Goal: Task Accomplishment & Management: Complete application form

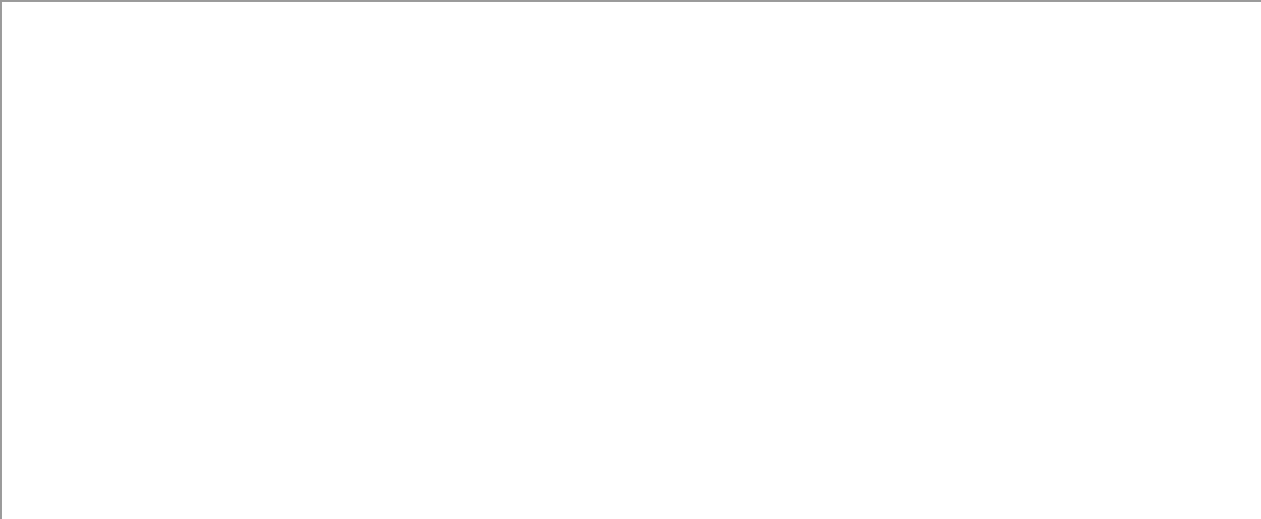
scroll to position [185, 0]
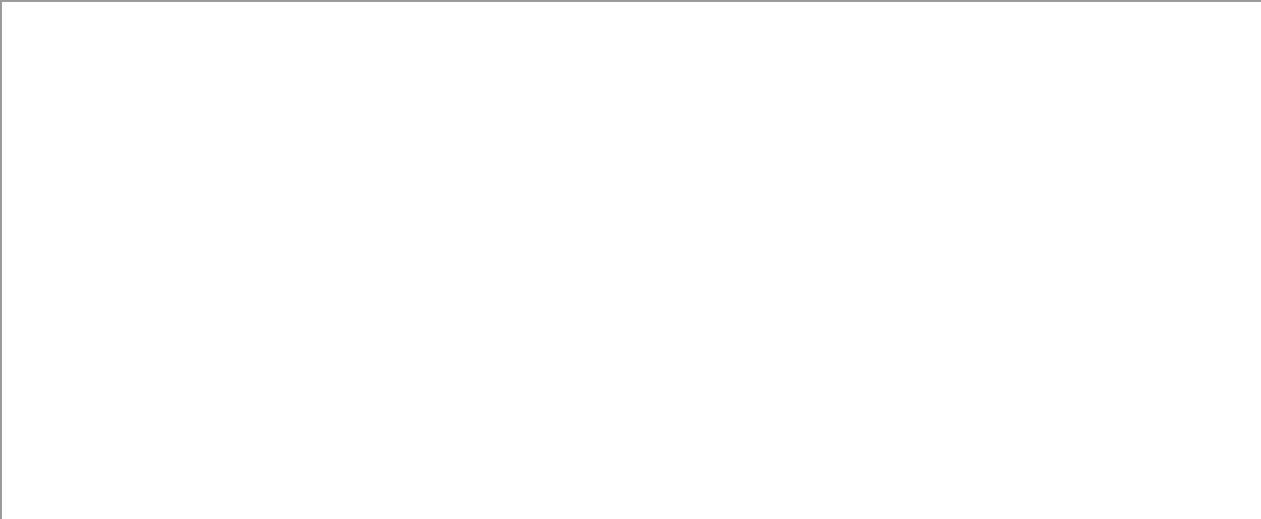
type input "Victory Lakes Intermediate School Student Council"
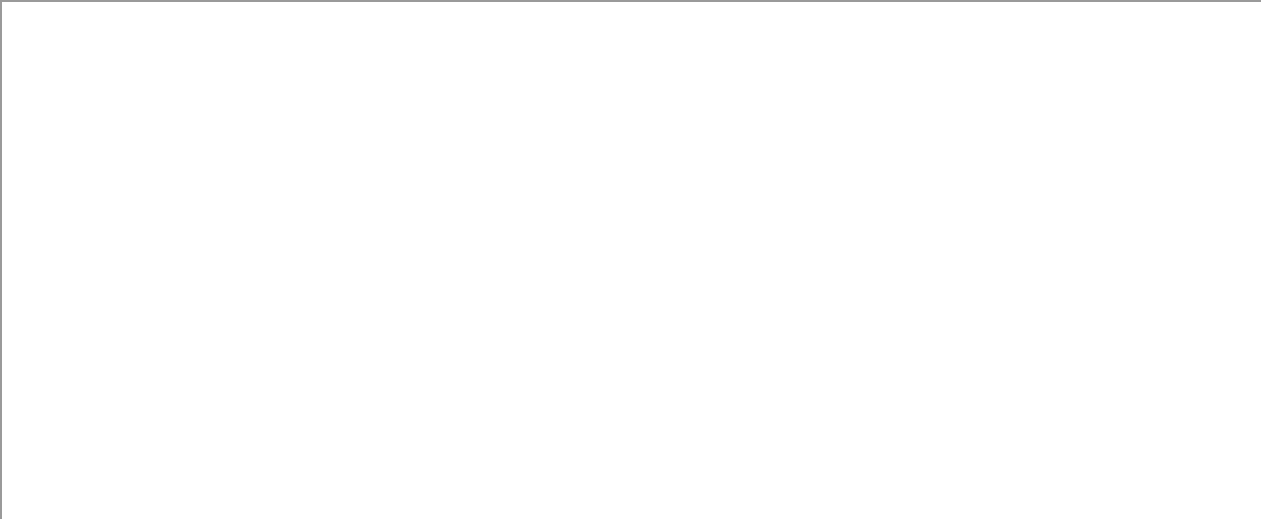
scroll to position [284, 0]
type input "77573"
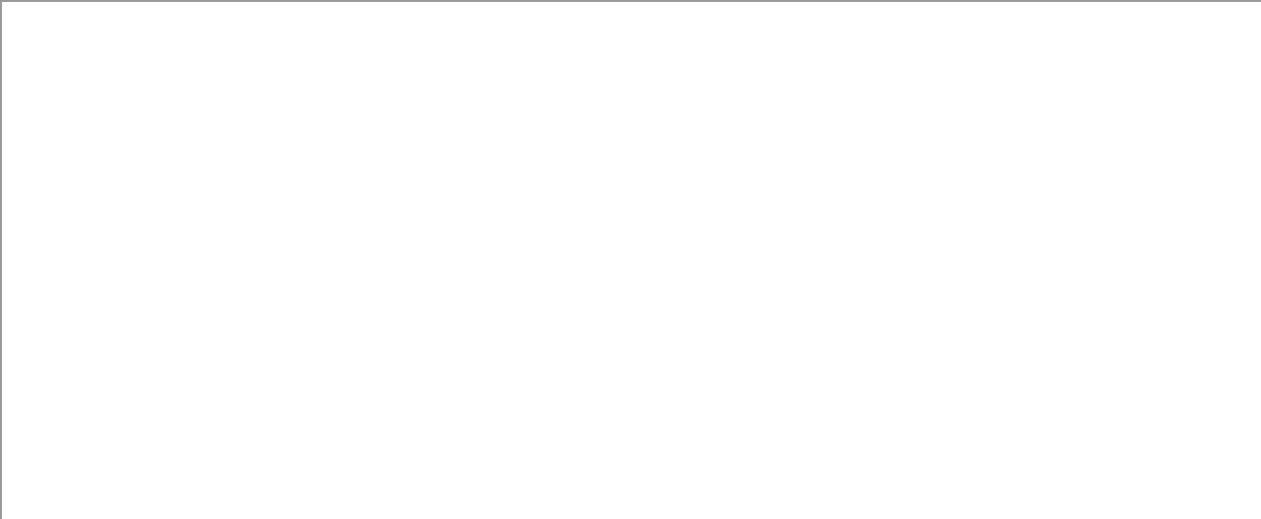
scroll to position [99, 0]
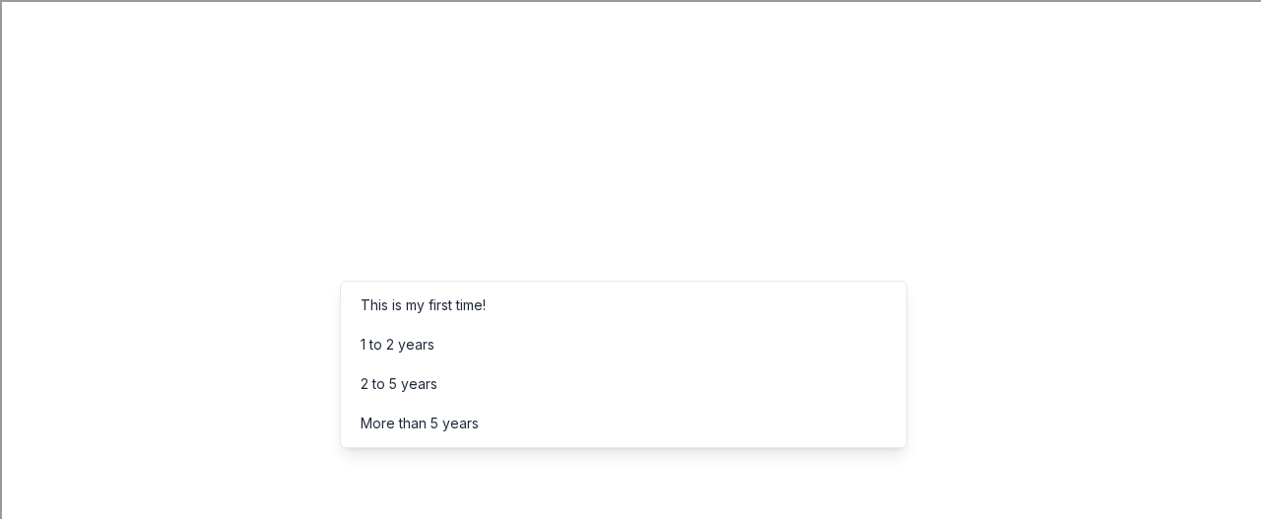
click at [424, 309] on div "This is my first time!" at bounding box center [423, 306] width 125 height 24
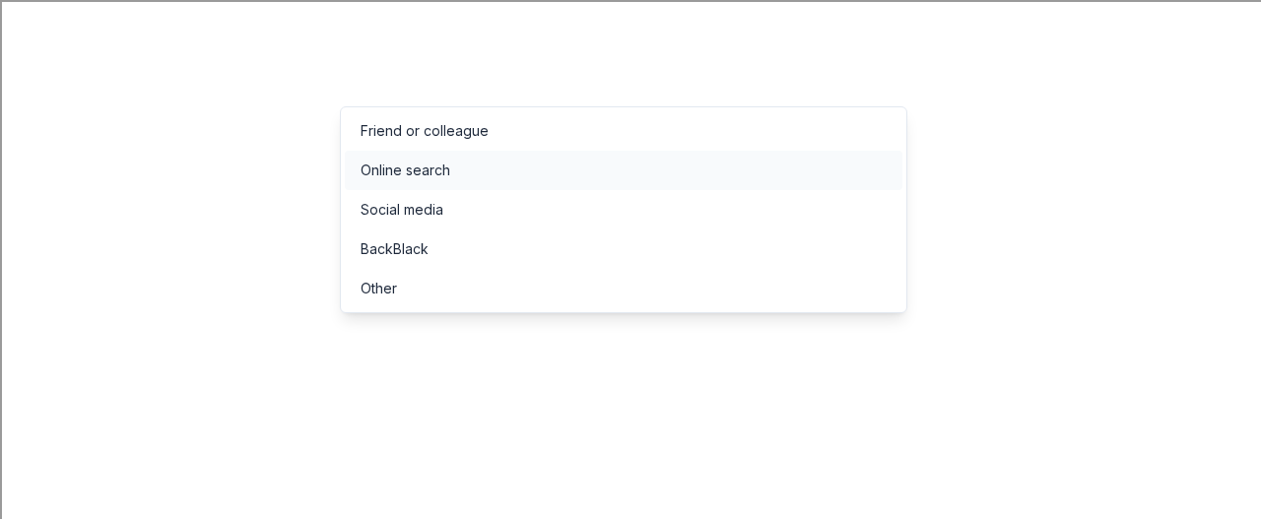
click at [453, 166] on div "Online search" at bounding box center [624, 170] width 558 height 39
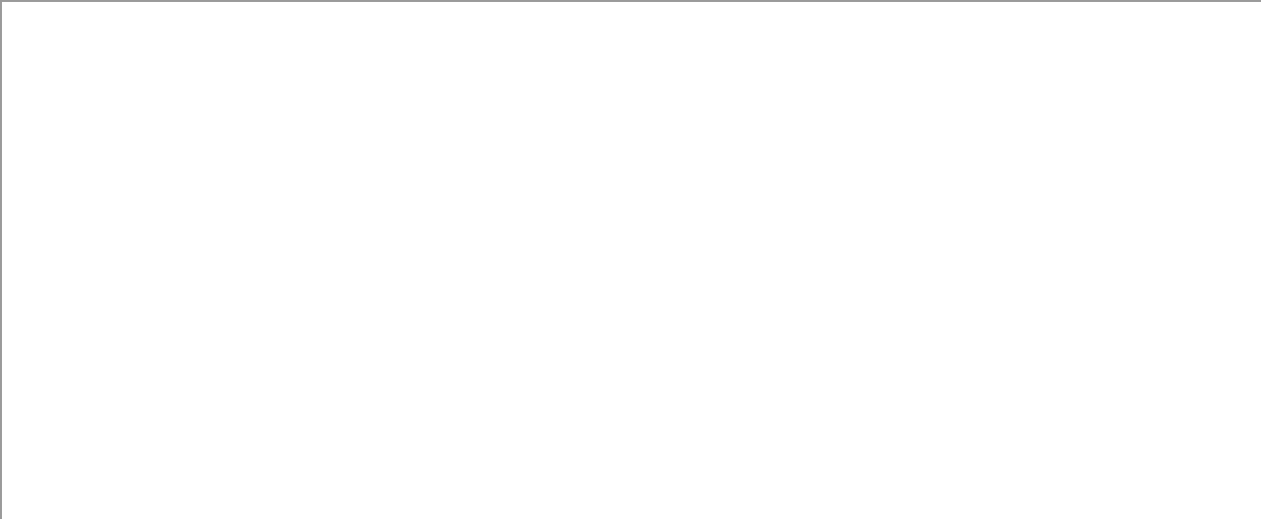
scroll to position [142, 0]
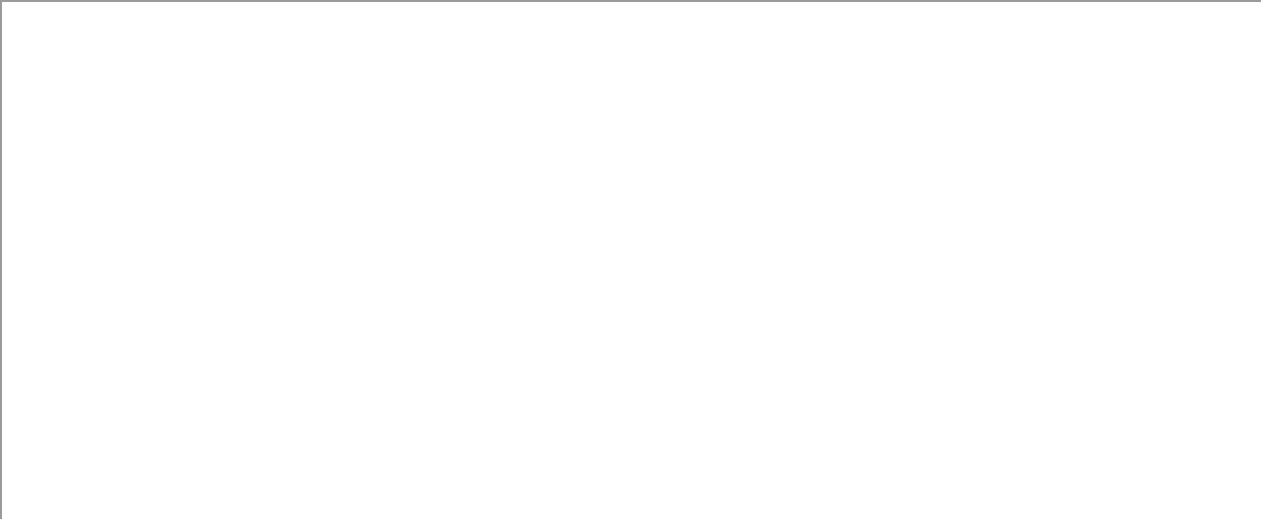
type input "Red Ribbon Week"
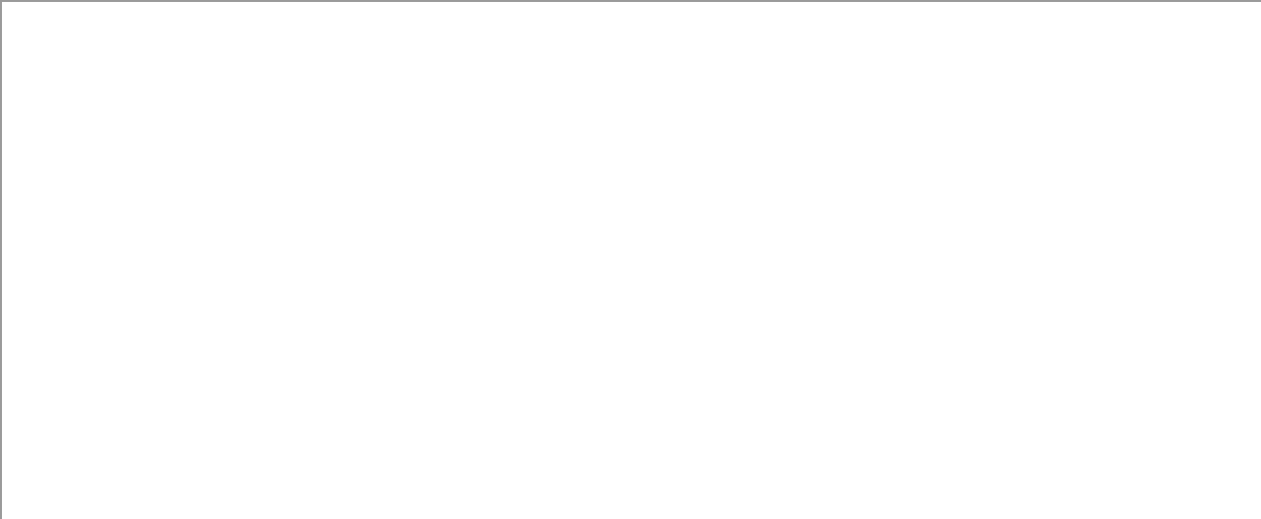
type input "1200"
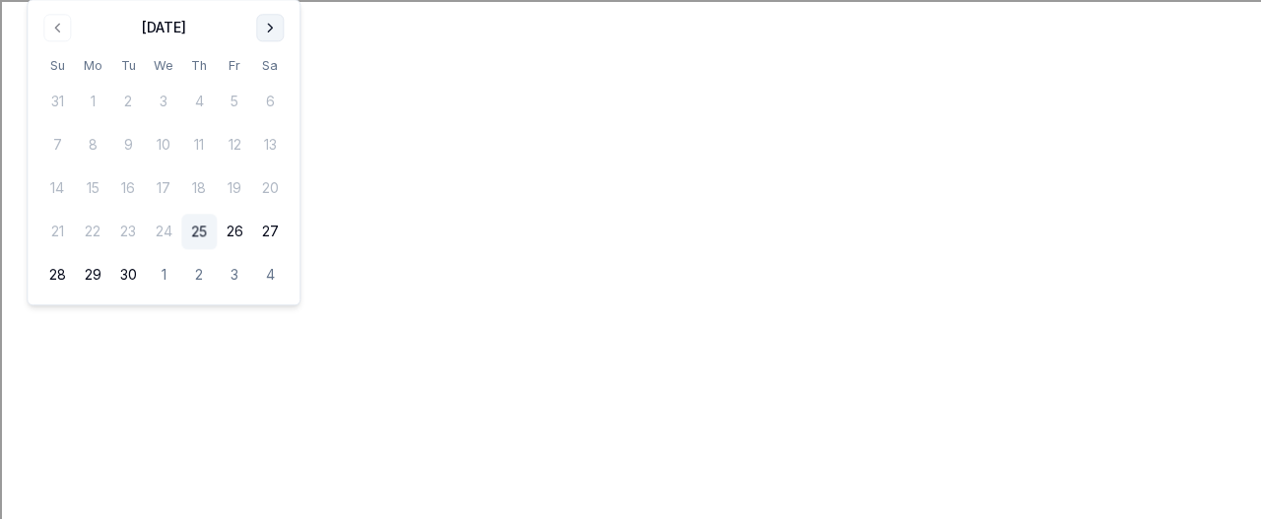
click at [264, 31] on button "Go to next month" at bounding box center [270, 28] width 28 height 28
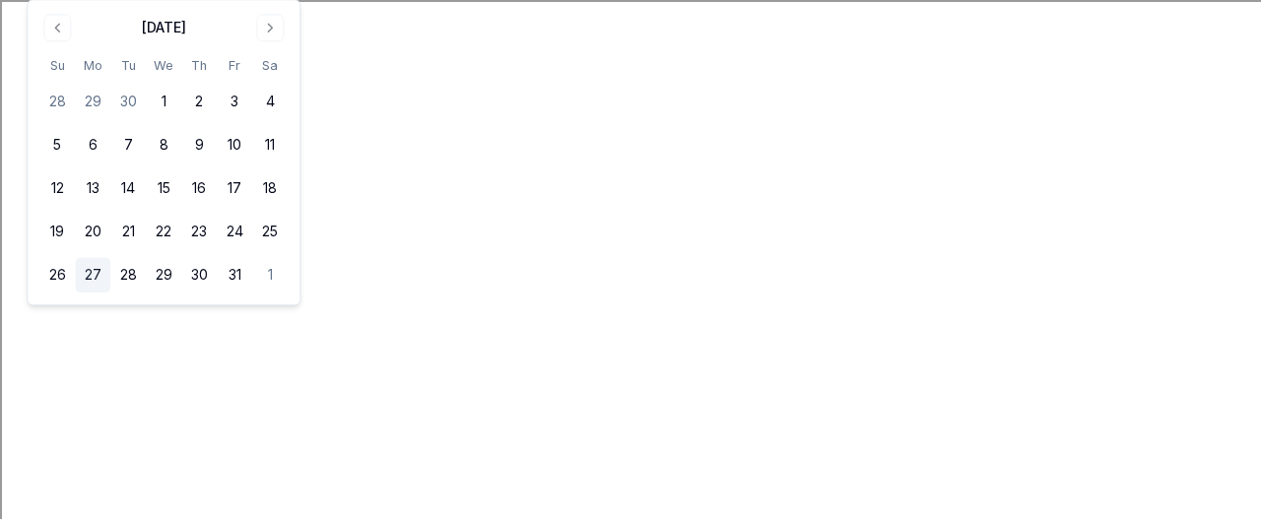
click at [91, 273] on button "27" at bounding box center [92, 275] width 35 height 35
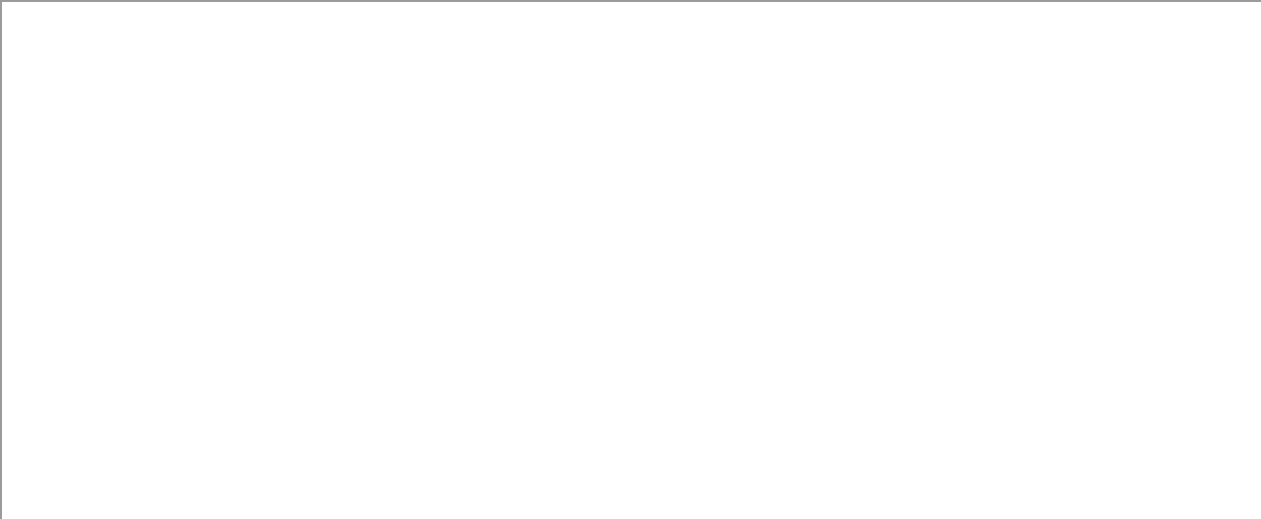
scroll to position [296, 0]
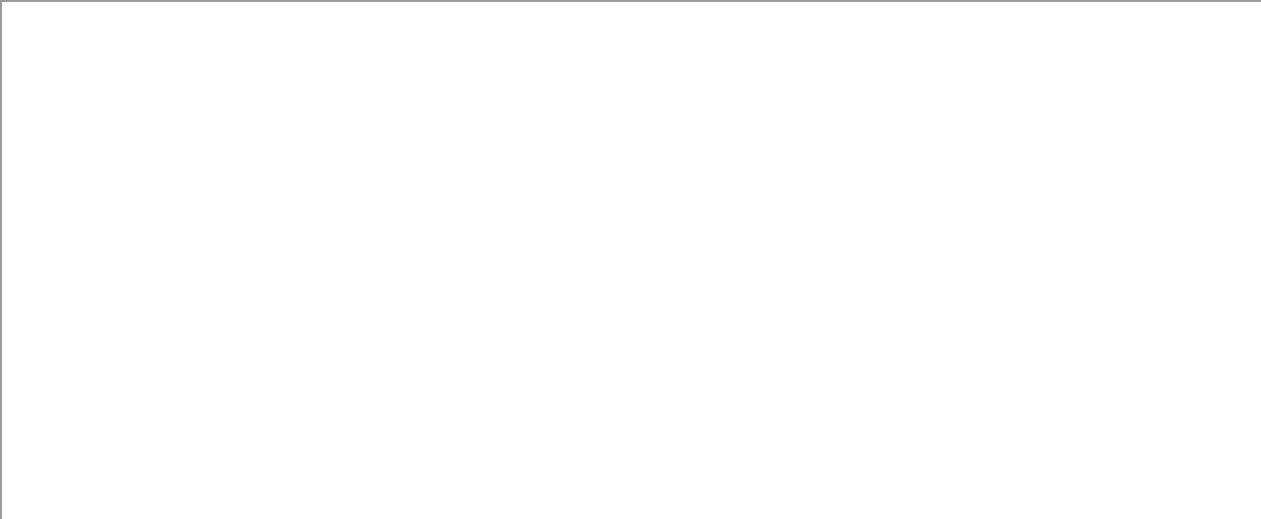
scroll to position [394, 0]
paste input "2880 W Walker St"
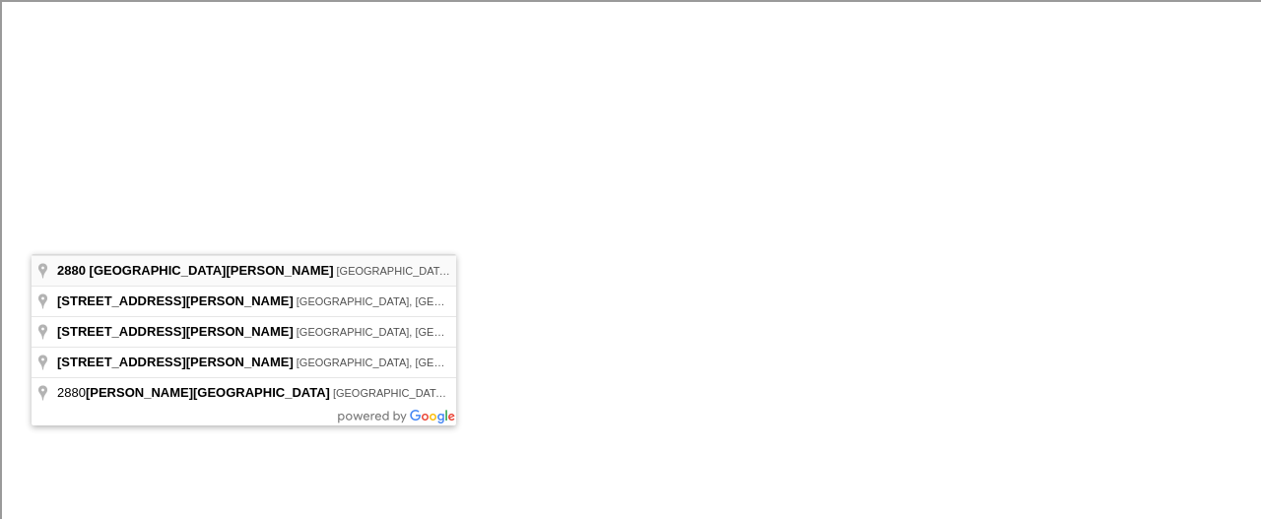
type input "2880 West Walker Street, League City, TX, 77573"
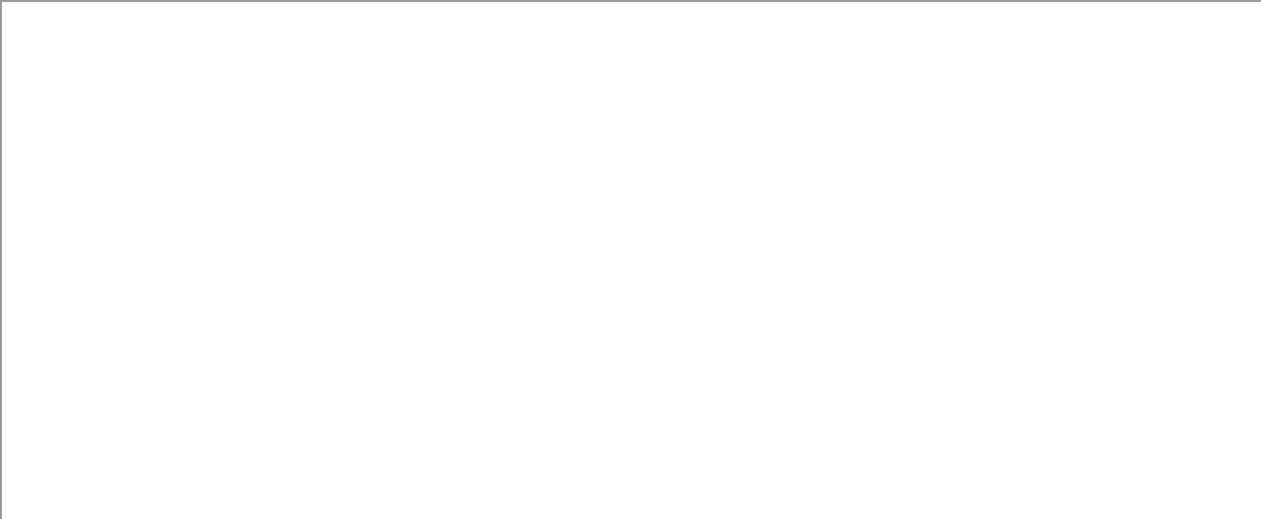
scroll to position [690, 0]
paste textarea "We are reaching out on behalf of the Victory Lakes Intermediate Student Council…"
type textarea "We are reaching out on behalf of the Victory Lakes Intermediate Student Council…"
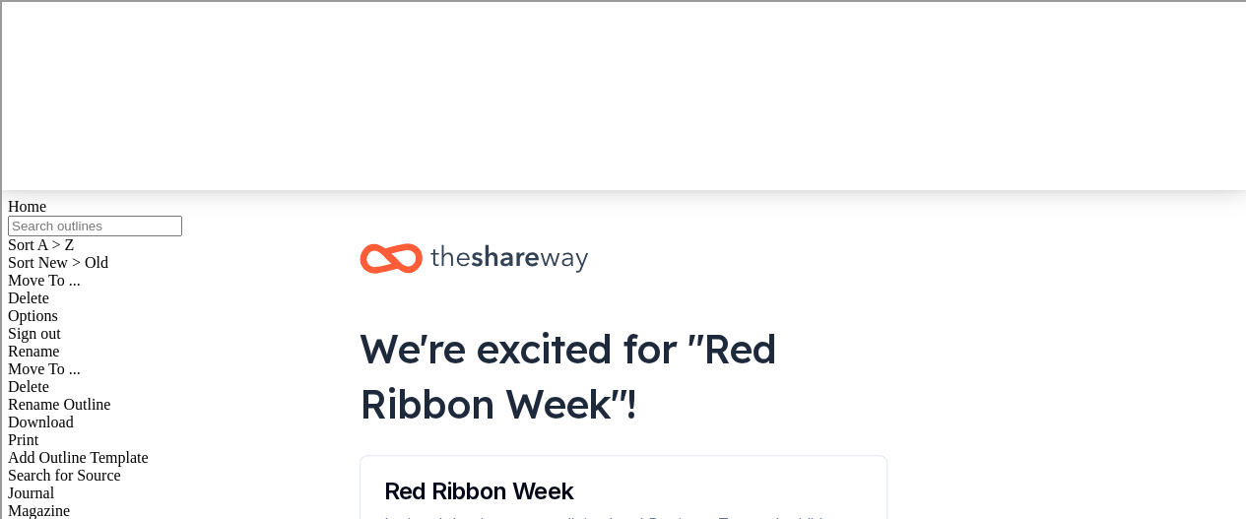
scroll to position [338, 0]
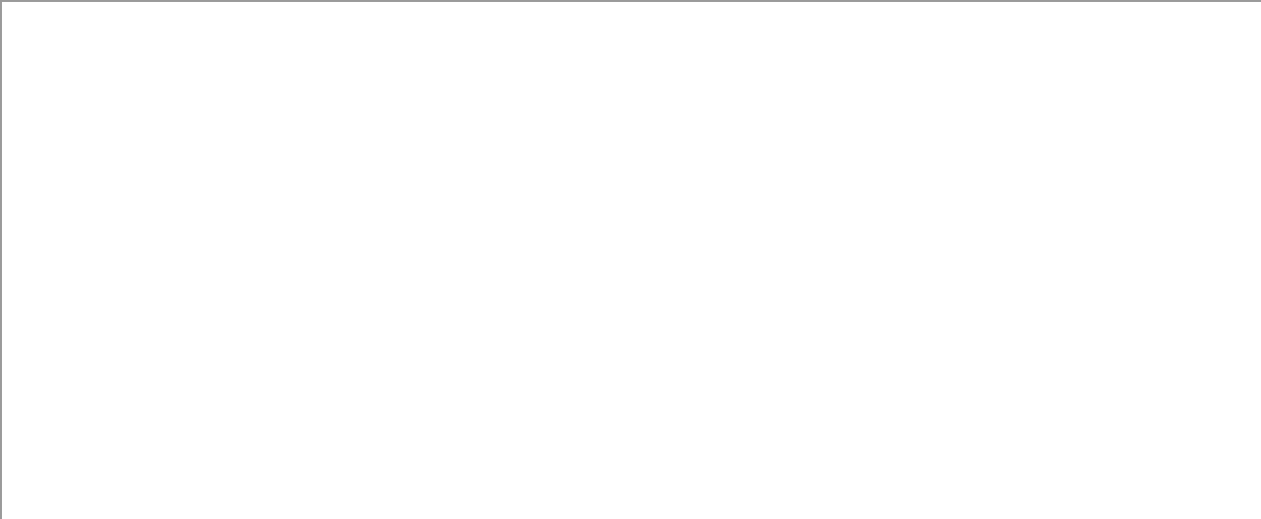
scroll to position [296, 0]
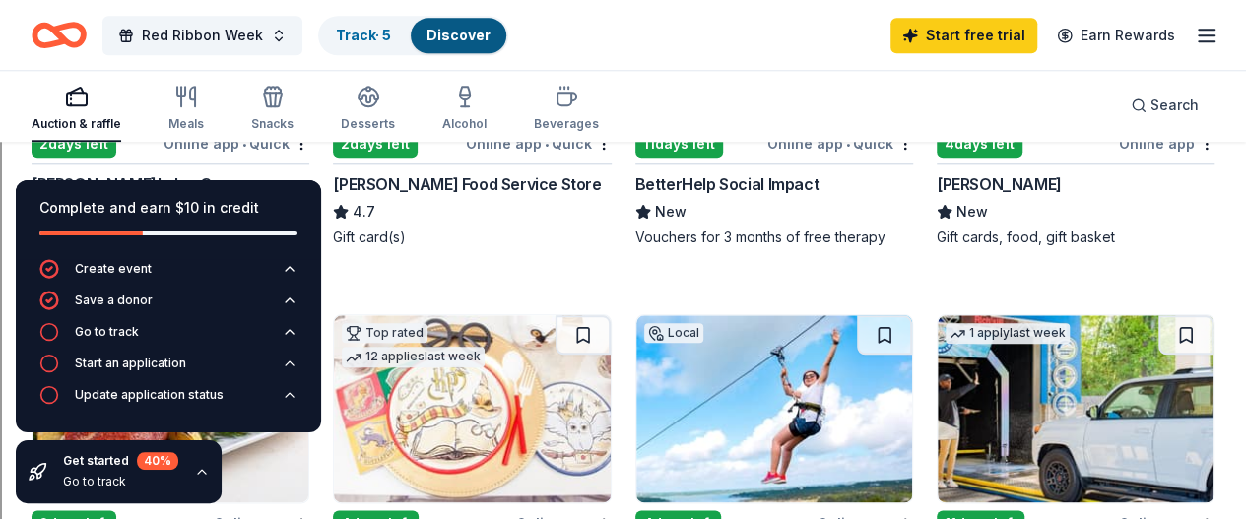
scroll to position [985, 0]
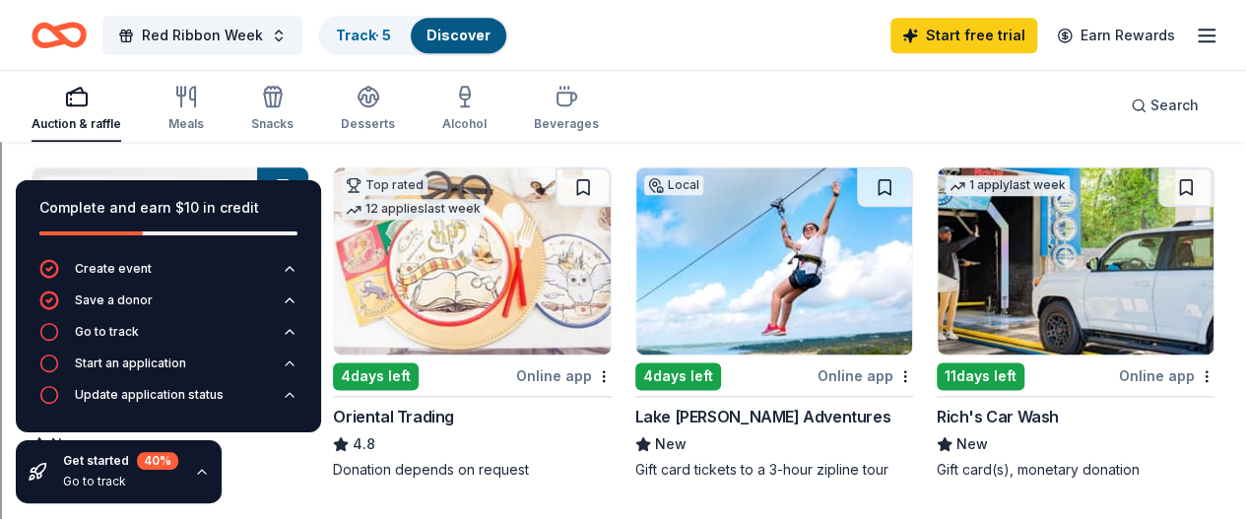
scroll to position [1084, 0]
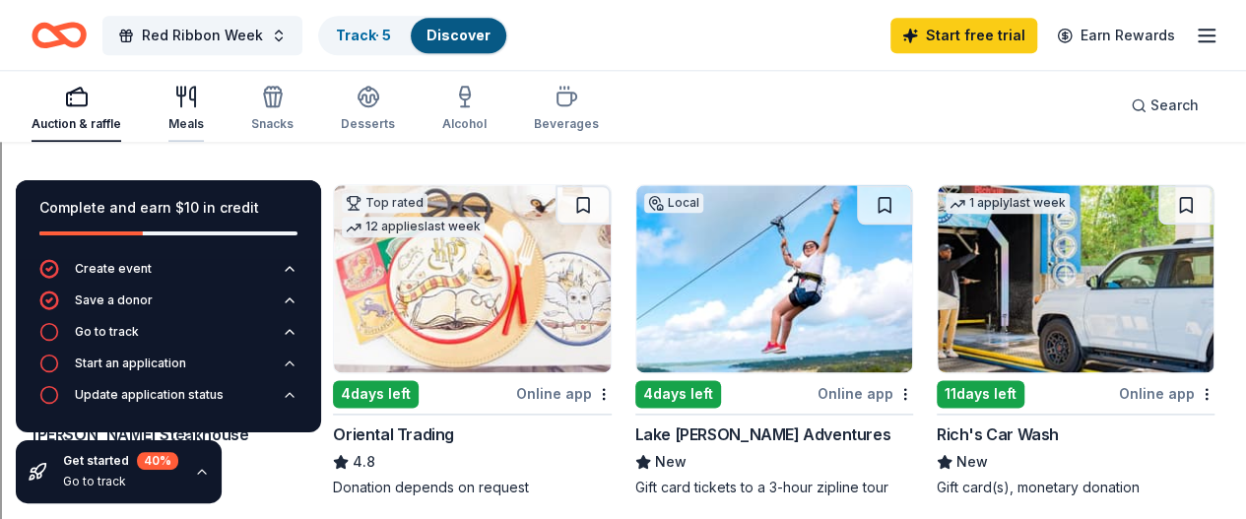
click at [198, 105] on icon "button" at bounding box center [186, 97] width 24 height 24
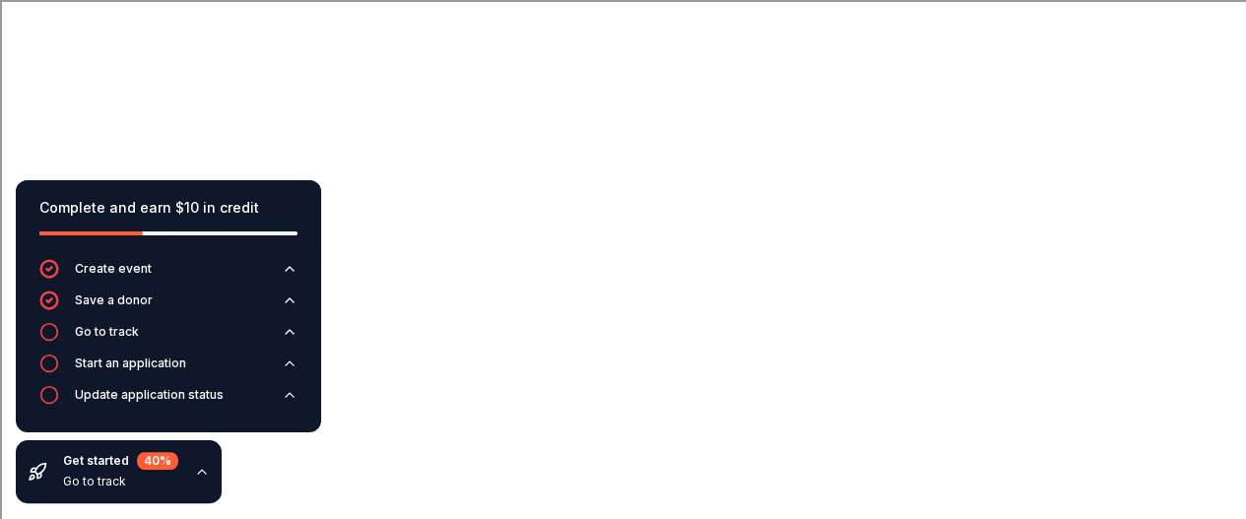
click at [198, 478] on icon "button" at bounding box center [202, 472] width 16 height 16
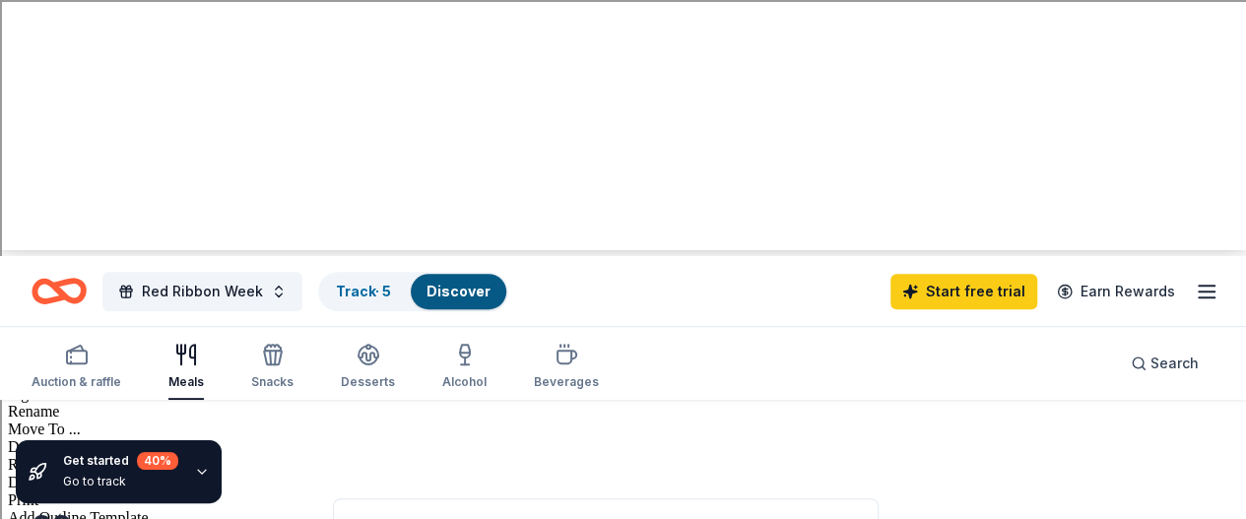
scroll to position [296, 0]
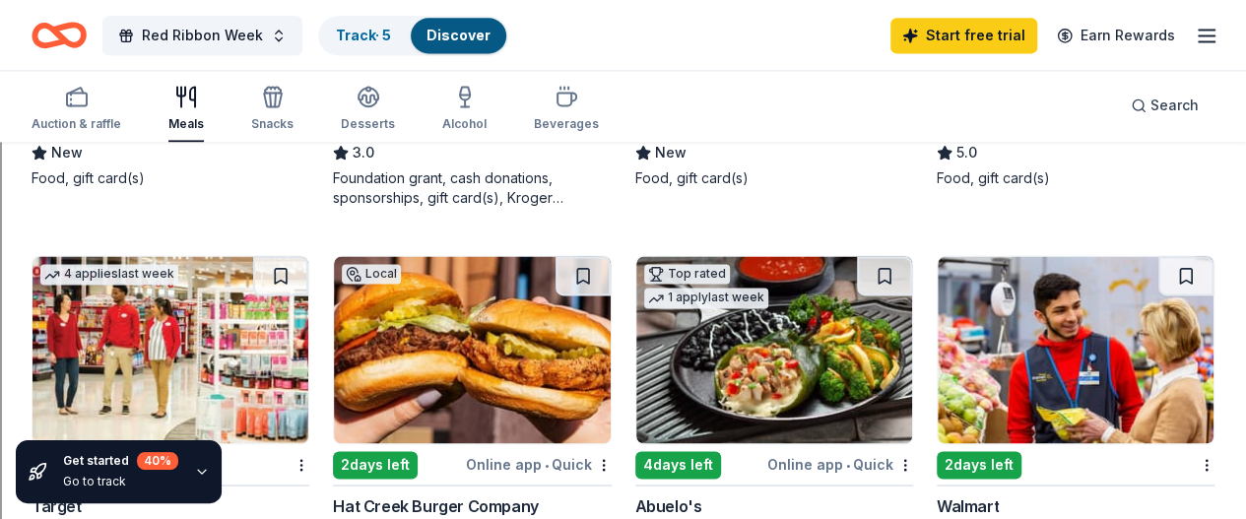
scroll to position [1478, 0]
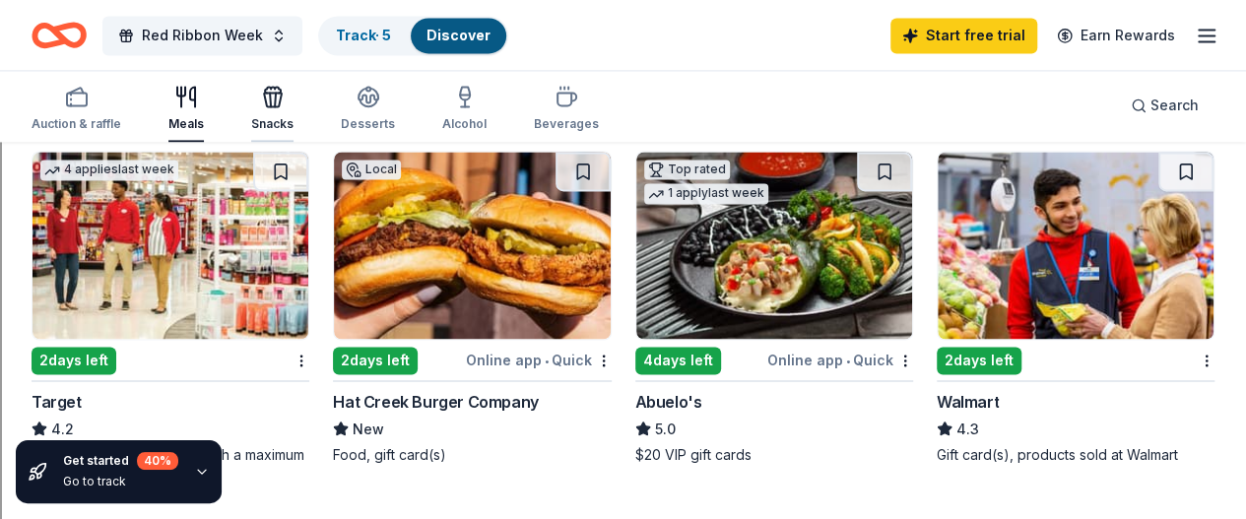
click at [294, 104] on div "button" at bounding box center [272, 97] width 42 height 24
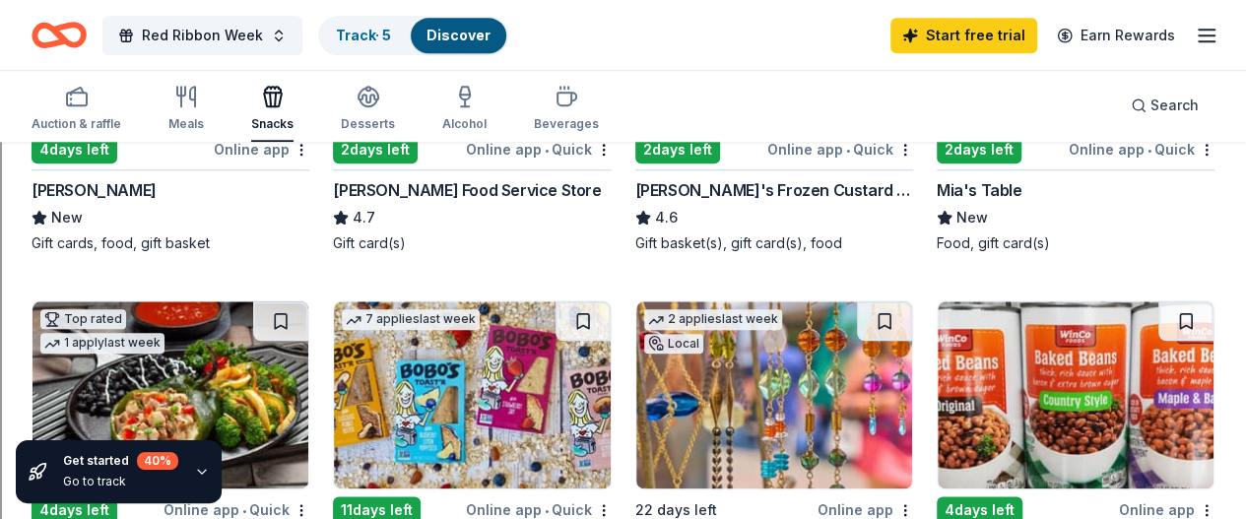
scroll to position [985, 0]
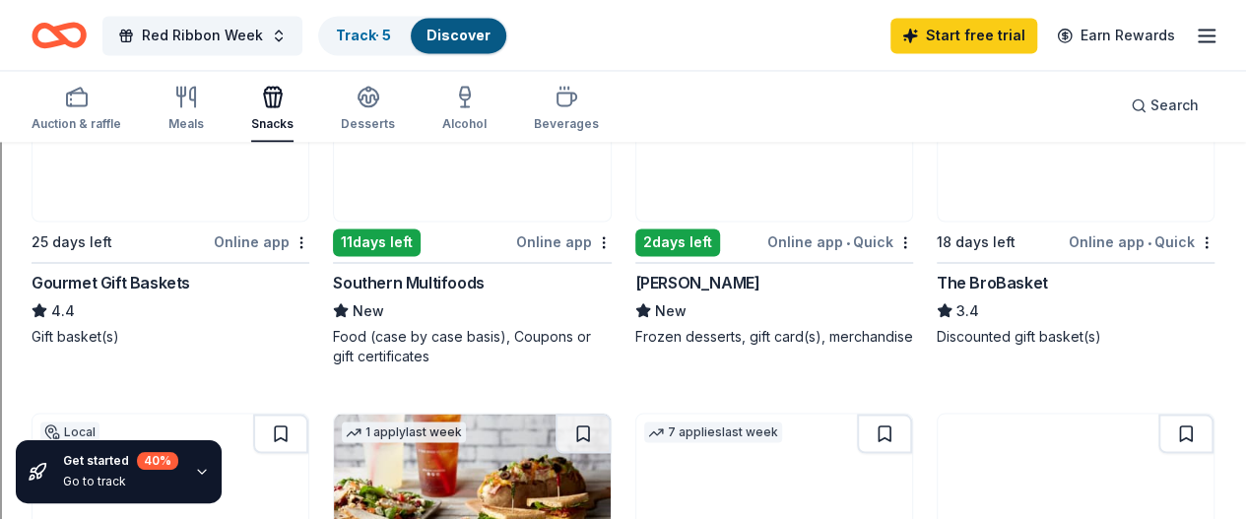
scroll to position [1379, 0]
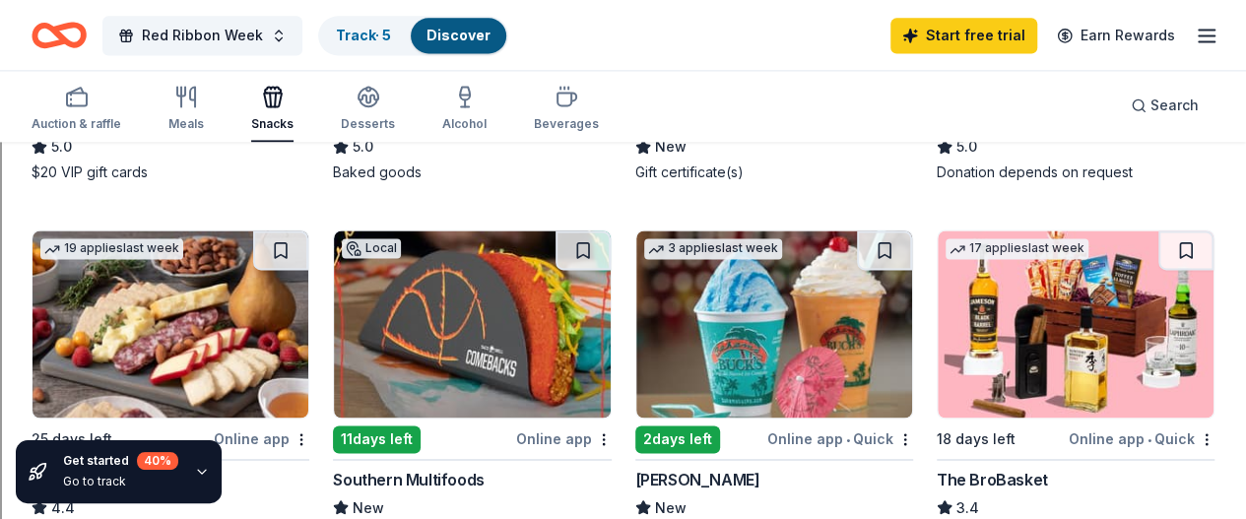
click at [470, 83] on button "Alcohol" at bounding box center [464, 109] width 44 height 65
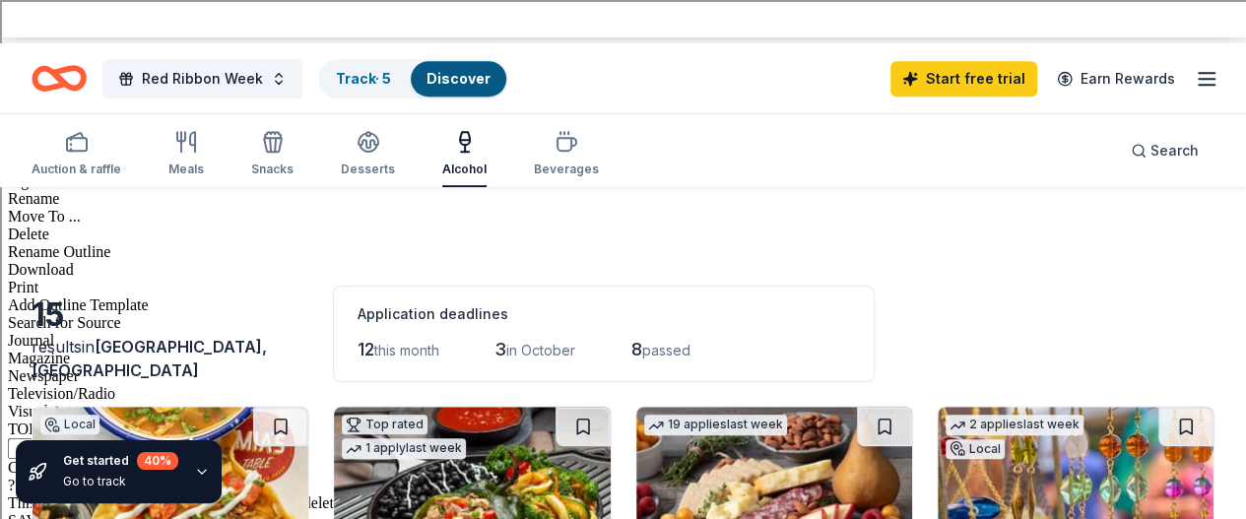
scroll to position [591, 0]
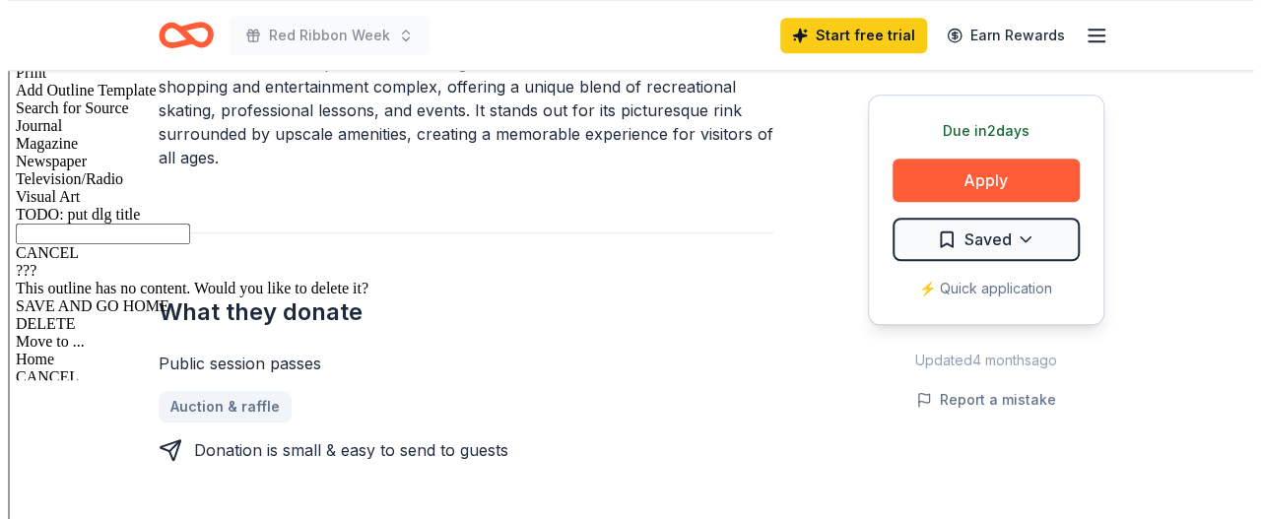
scroll to position [690, 0]
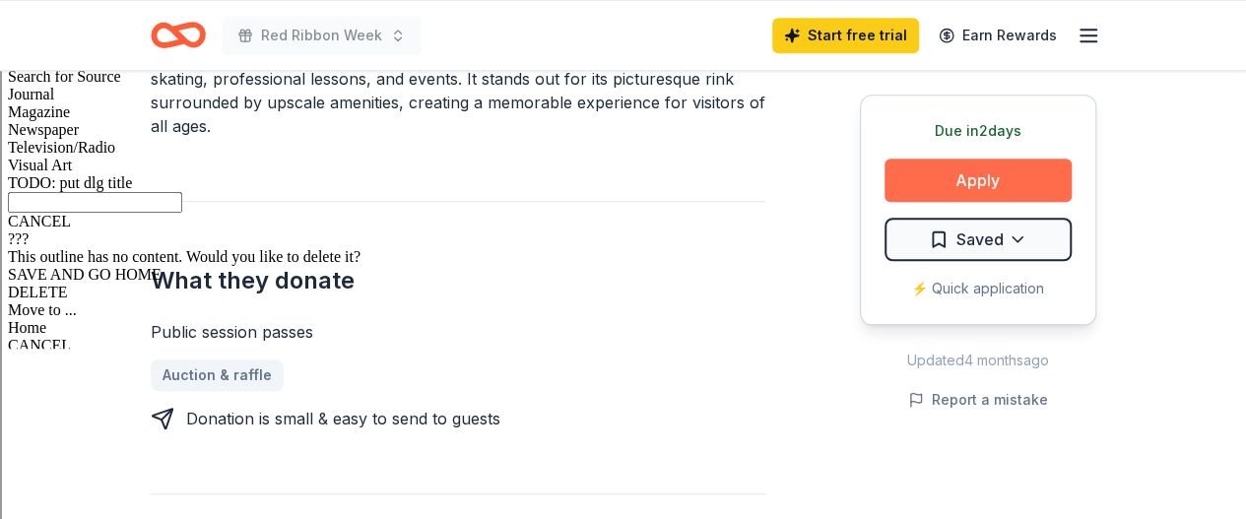
click at [969, 174] on button "Apply" at bounding box center [978, 180] width 187 height 43
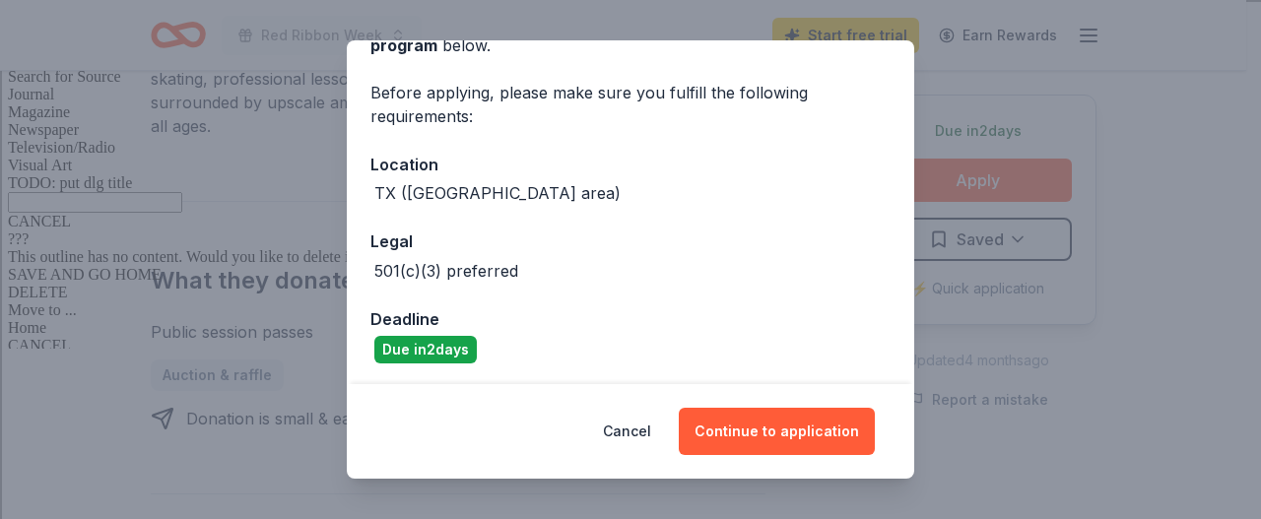
scroll to position [128, 0]
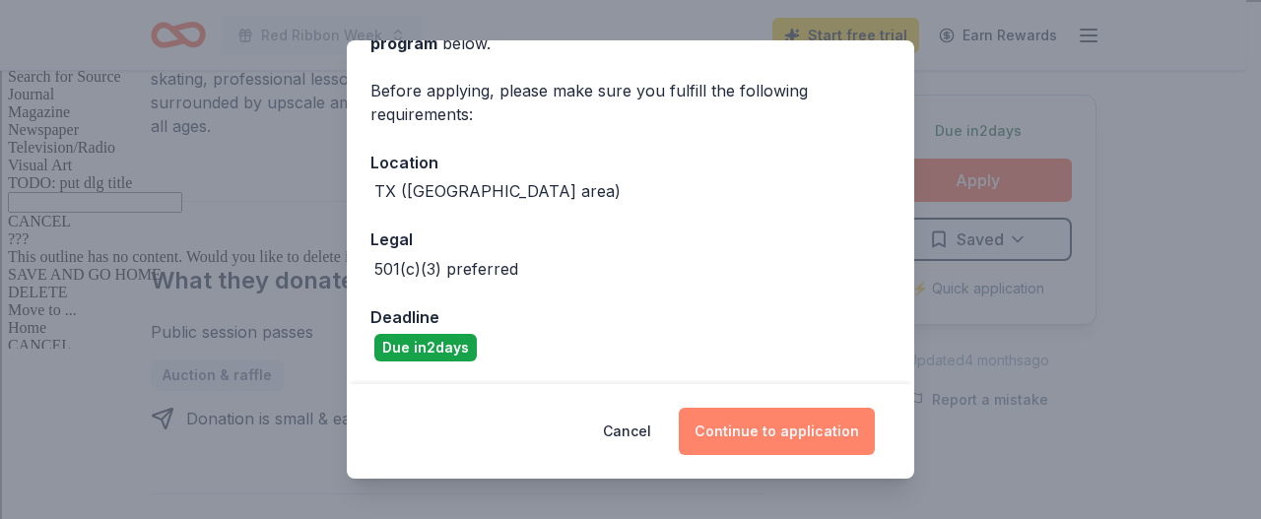
click at [760, 438] on button "Continue to application" at bounding box center [777, 431] width 196 height 47
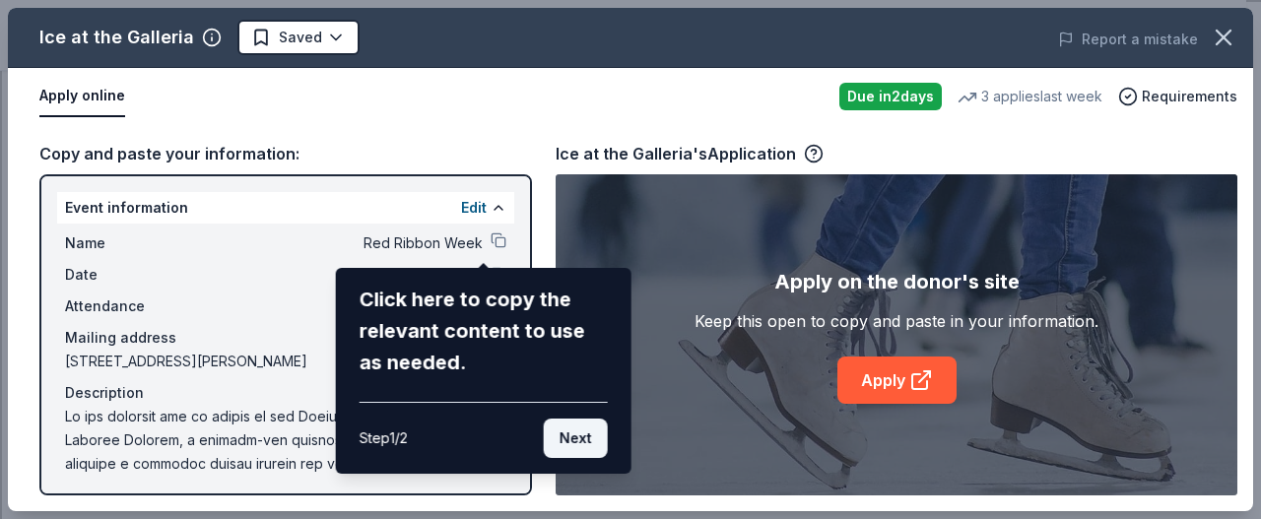
click at [579, 432] on button "Next" at bounding box center [576, 438] width 64 height 39
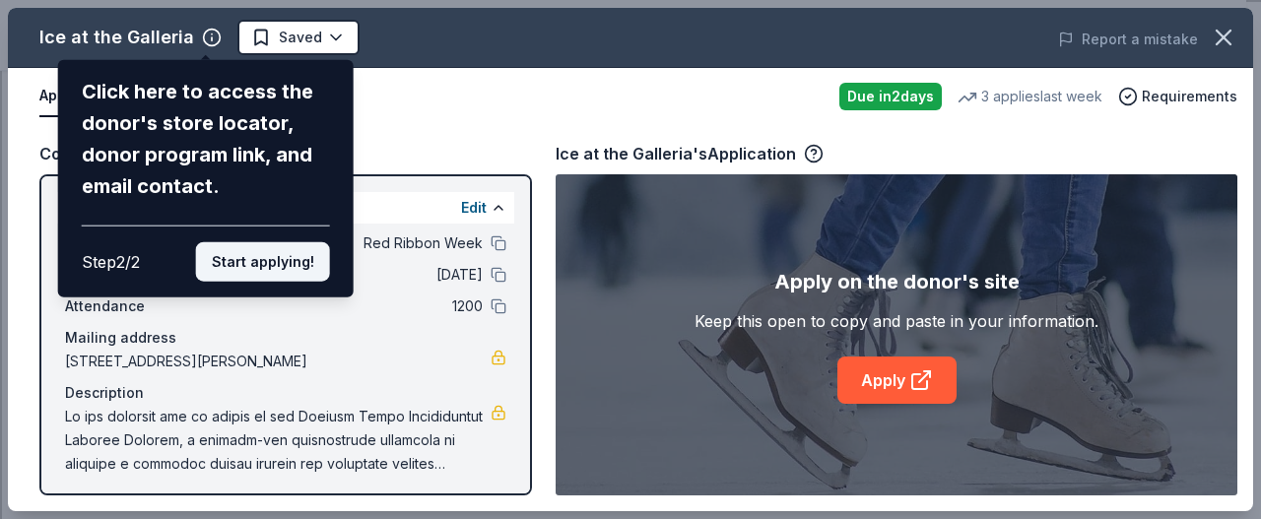
click at [278, 265] on button "Start applying!" at bounding box center [263, 261] width 134 height 39
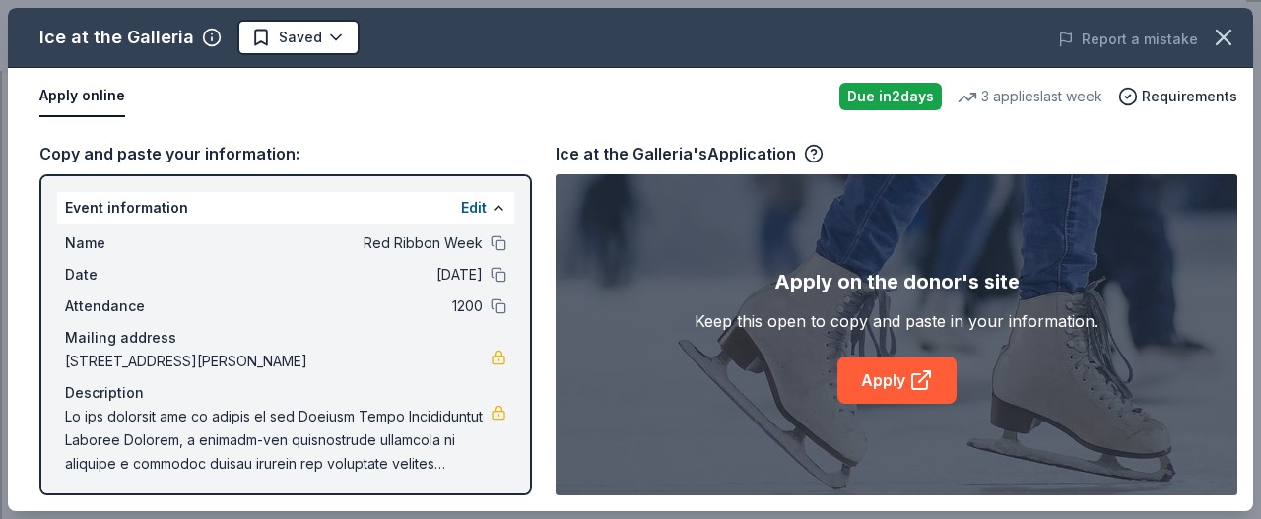
drag, startPoint x: 520, startPoint y: 308, endPoint x: 524, endPoint y: 364, distance: 56.3
click at [524, 364] on div "Ice at the Galleria Saved Report a mistake Apply online Due in 2 days 3 applies…" at bounding box center [630, 259] width 1245 height 503
click at [871, 383] on div "Ice at the Galleria Saved Report a mistake Apply online Due in 2 days 3 applies…" at bounding box center [630, 259] width 1245 height 503
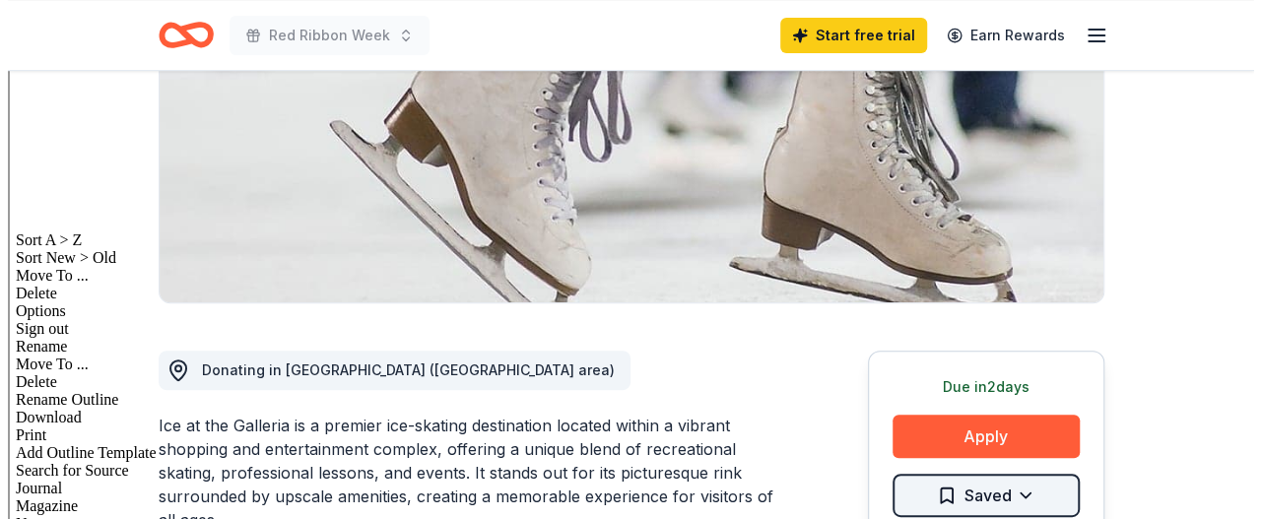
scroll to position [402, 0]
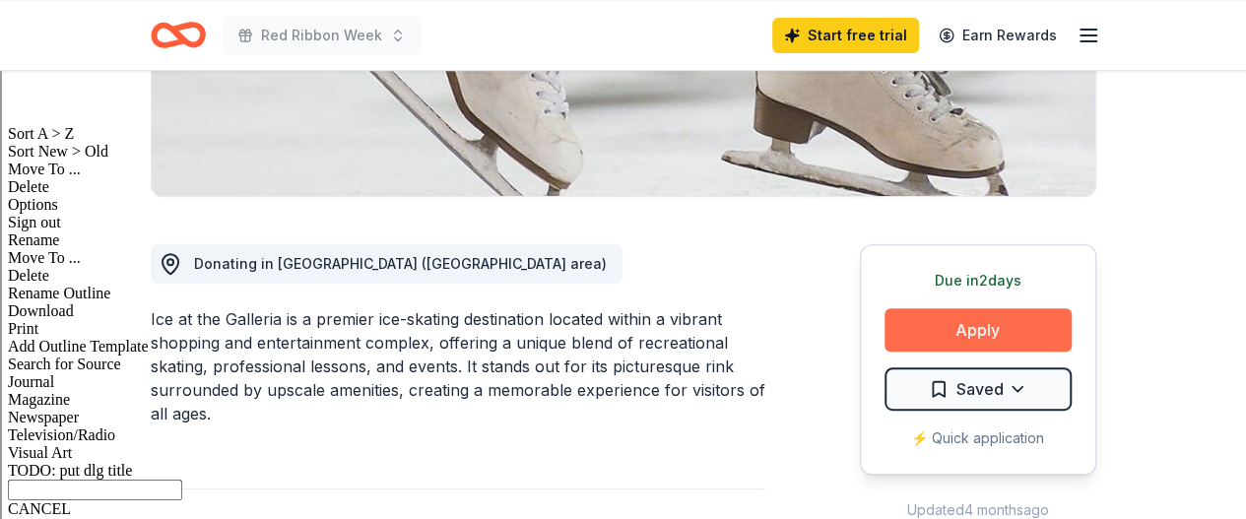
click at [952, 329] on button "Apply" at bounding box center [978, 329] width 187 height 43
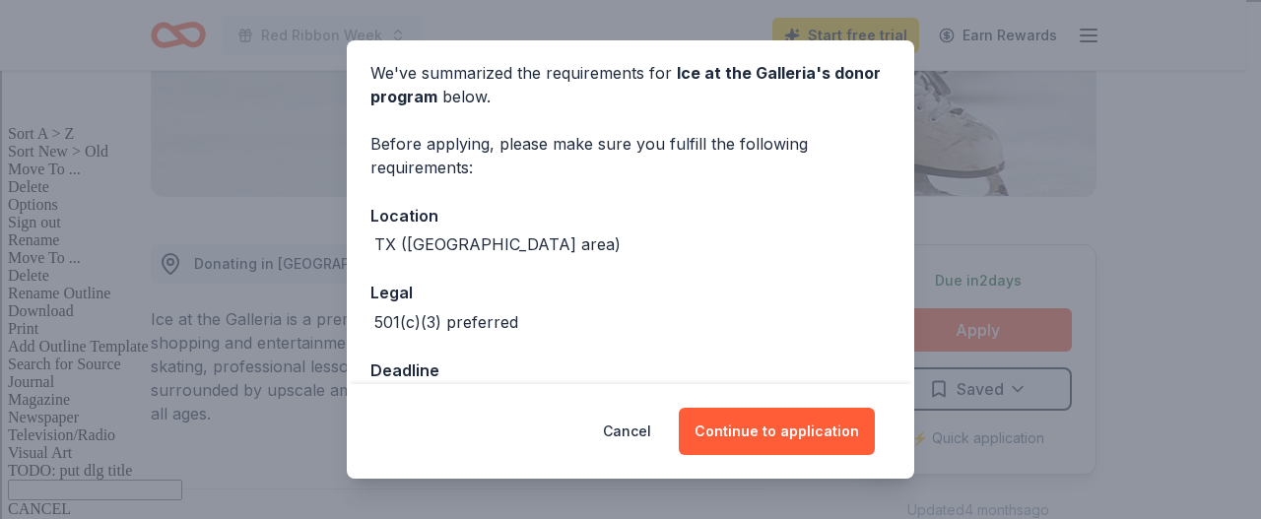
scroll to position [128, 0]
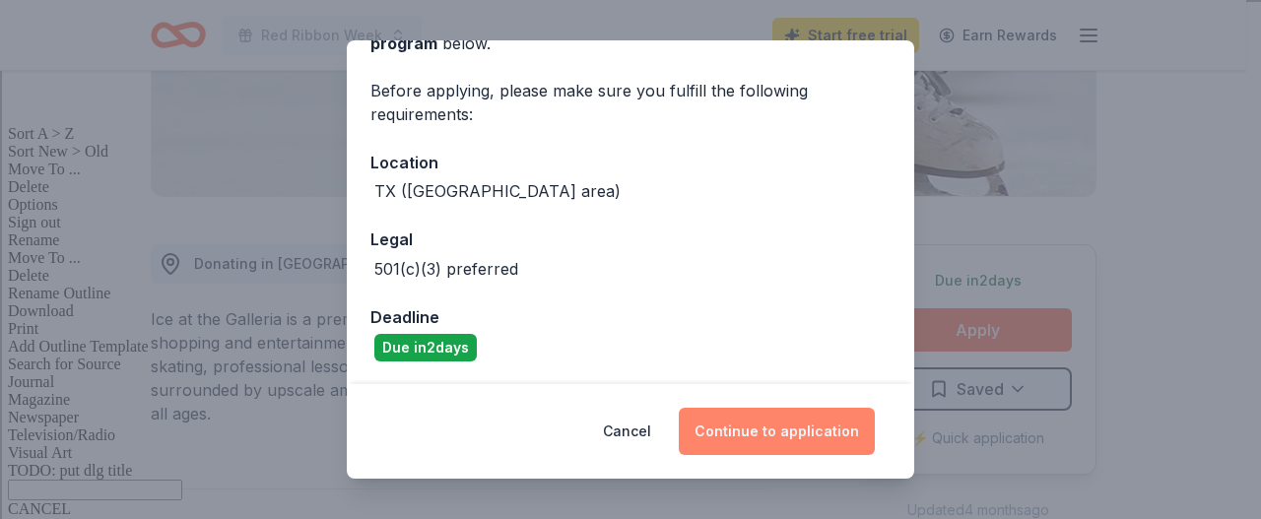
click at [784, 431] on button "Continue to application" at bounding box center [777, 431] width 196 height 47
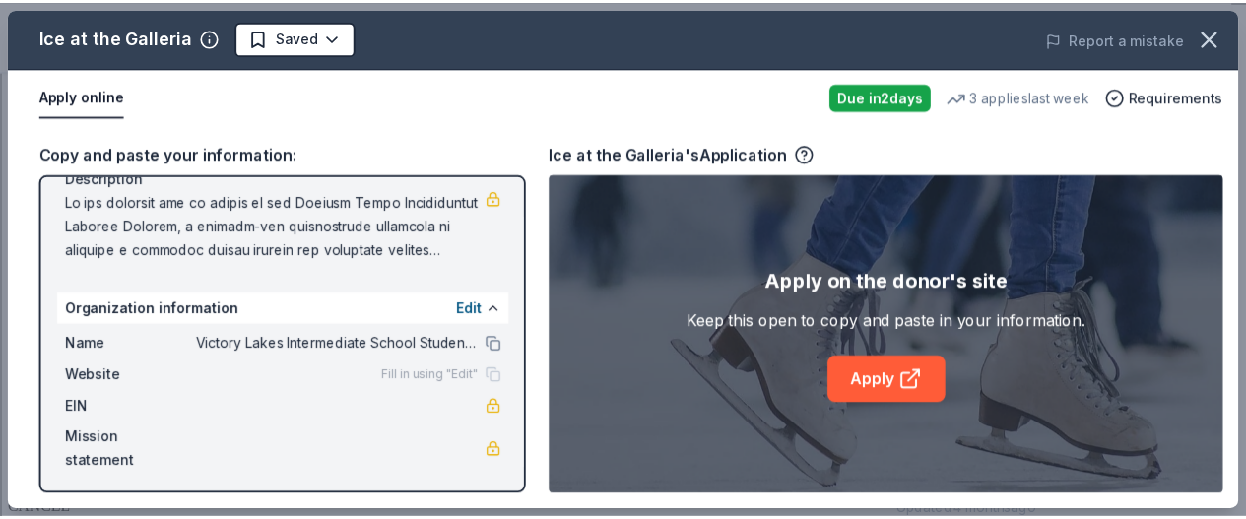
scroll to position [219, 0]
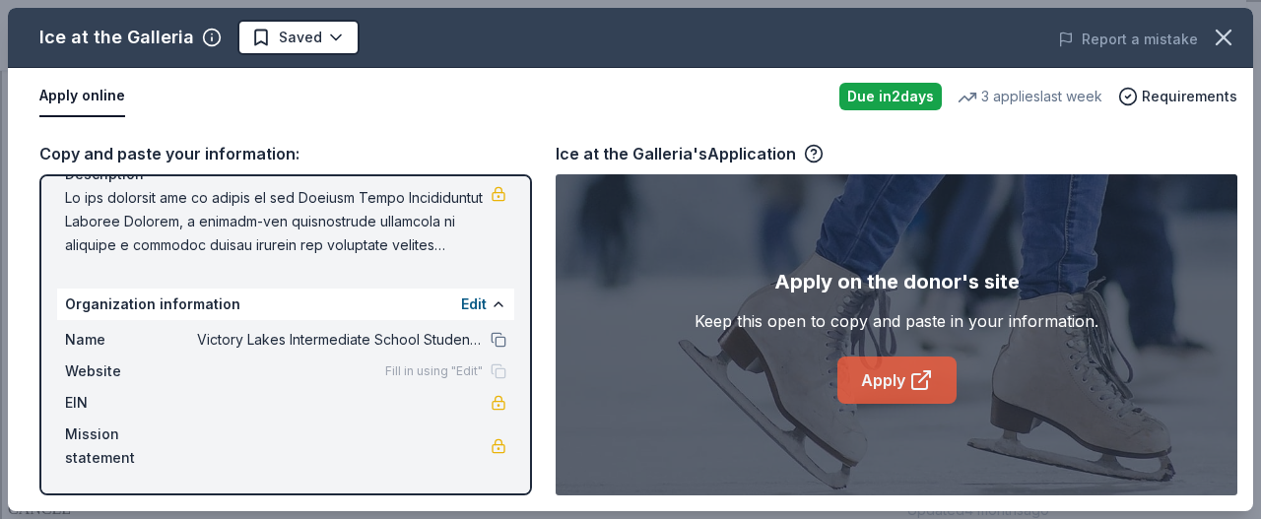
click at [894, 377] on link "Apply" at bounding box center [896, 380] width 119 height 47
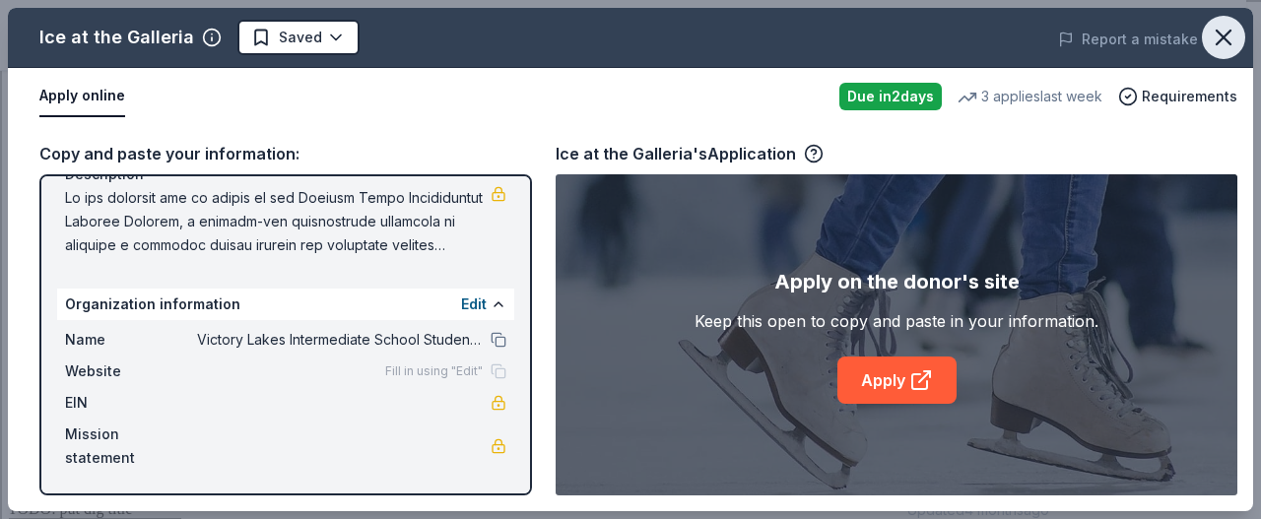
click at [1223, 30] on icon "button" at bounding box center [1224, 38] width 28 height 28
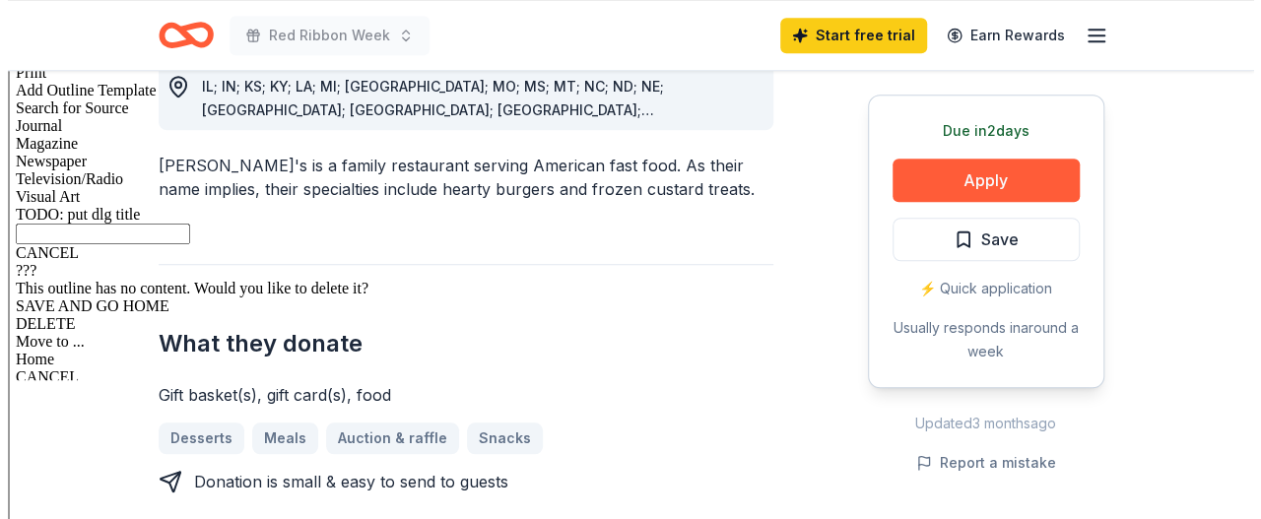
scroll to position [690, 0]
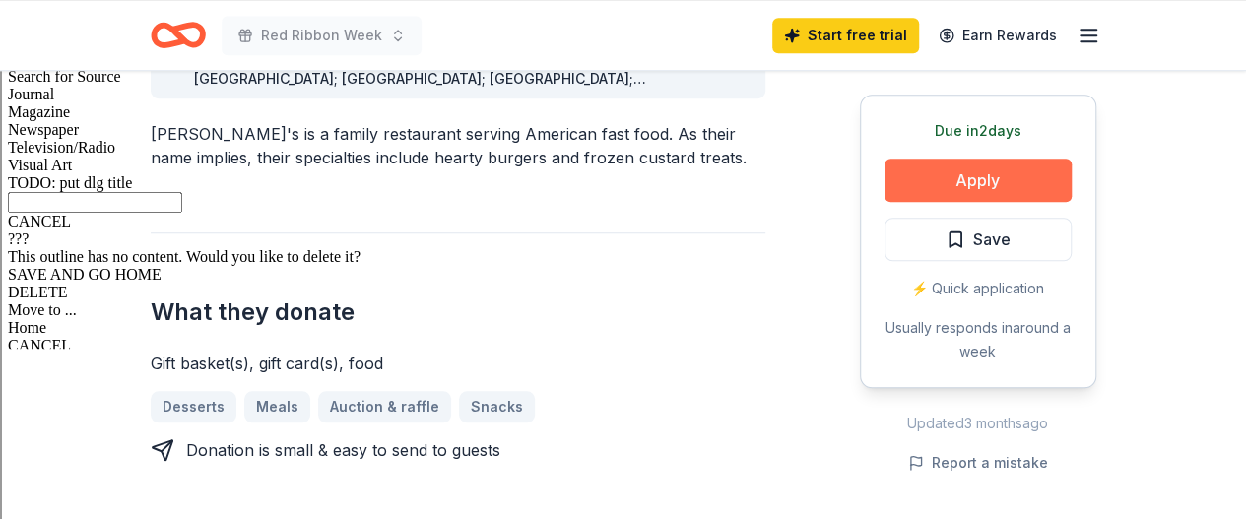
click at [932, 184] on button "Apply" at bounding box center [978, 180] width 187 height 43
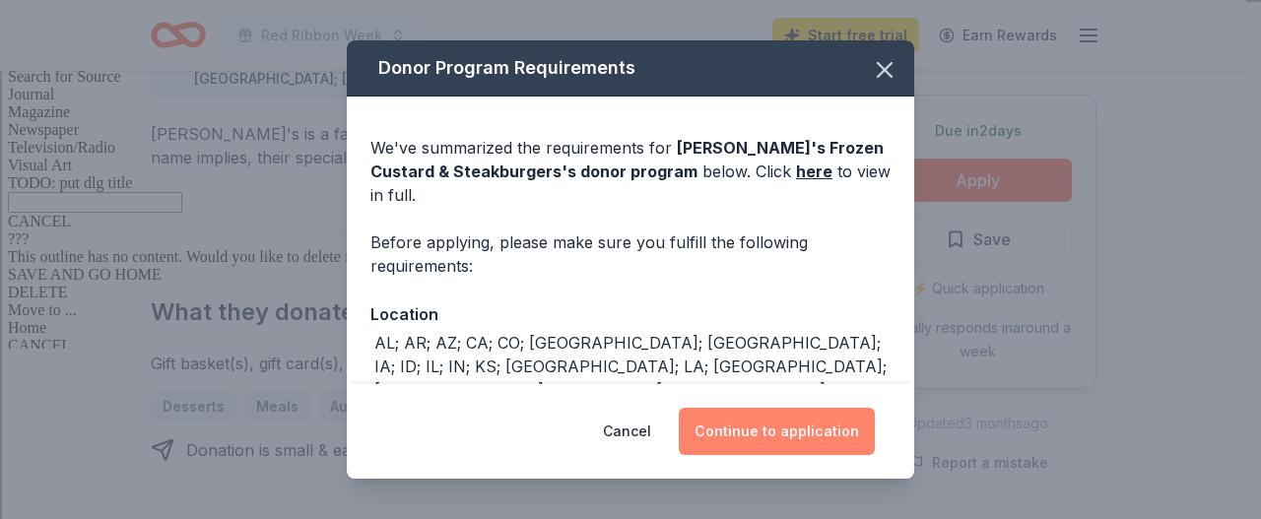
click at [796, 430] on button "Continue to application" at bounding box center [777, 431] width 196 height 47
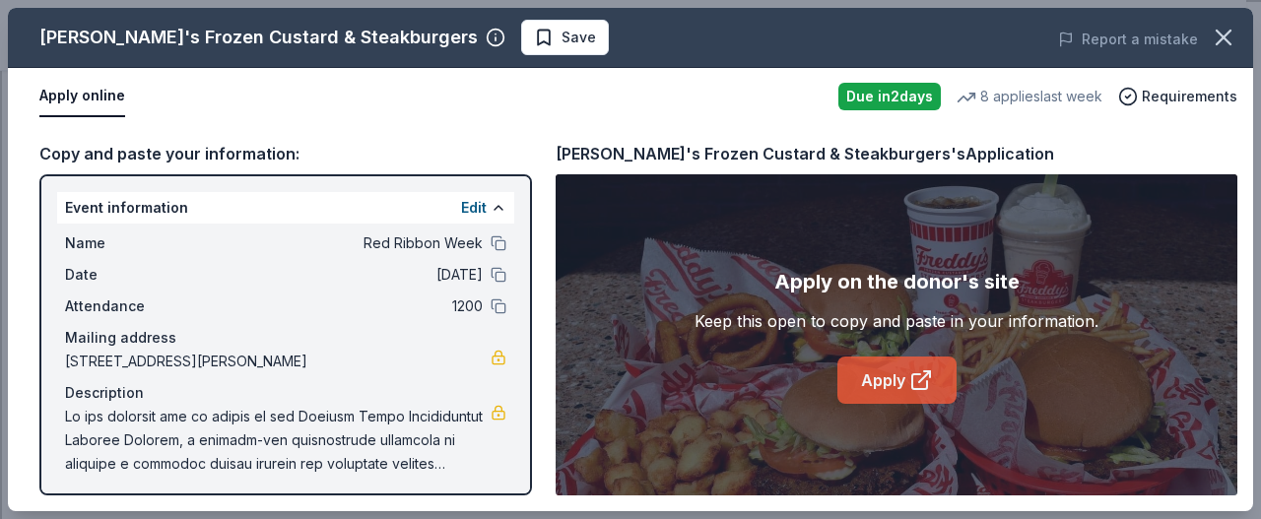
click at [885, 383] on link "Apply" at bounding box center [896, 380] width 119 height 47
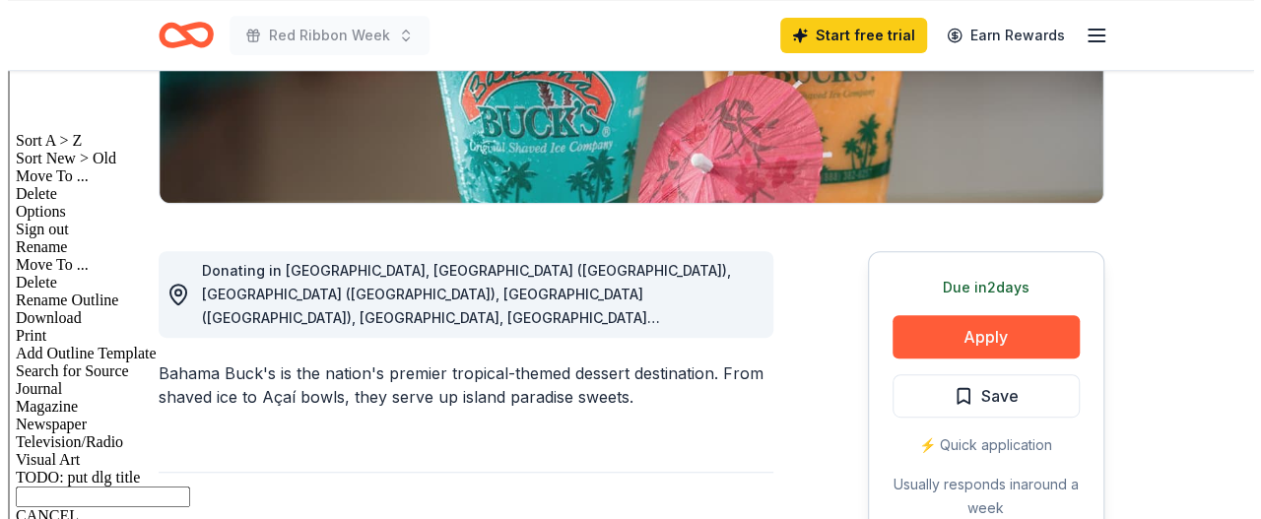
scroll to position [493, 0]
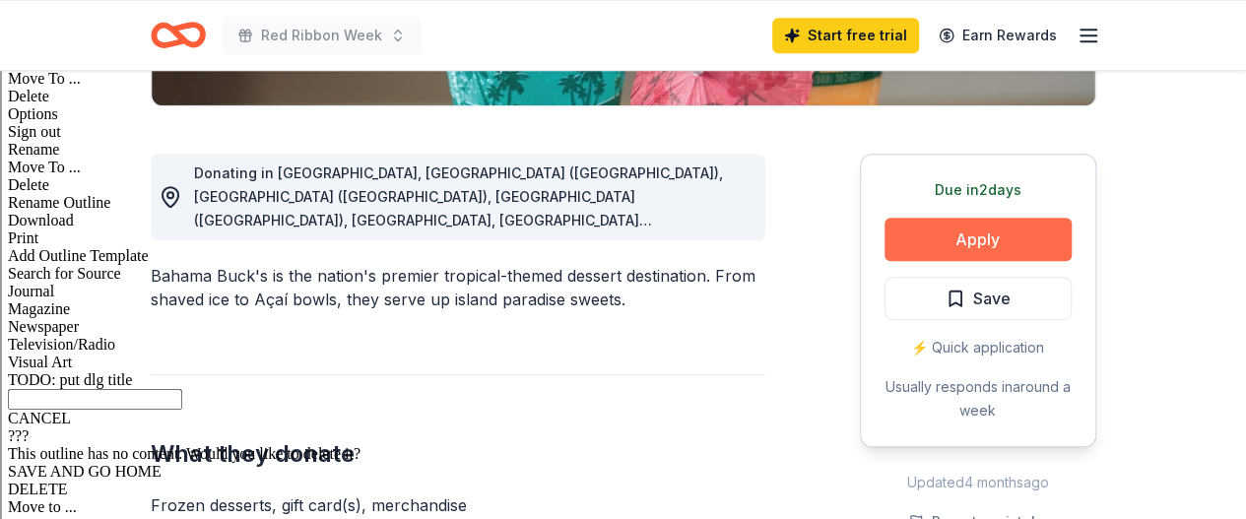
click at [948, 233] on button "Apply" at bounding box center [978, 239] width 187 height 43
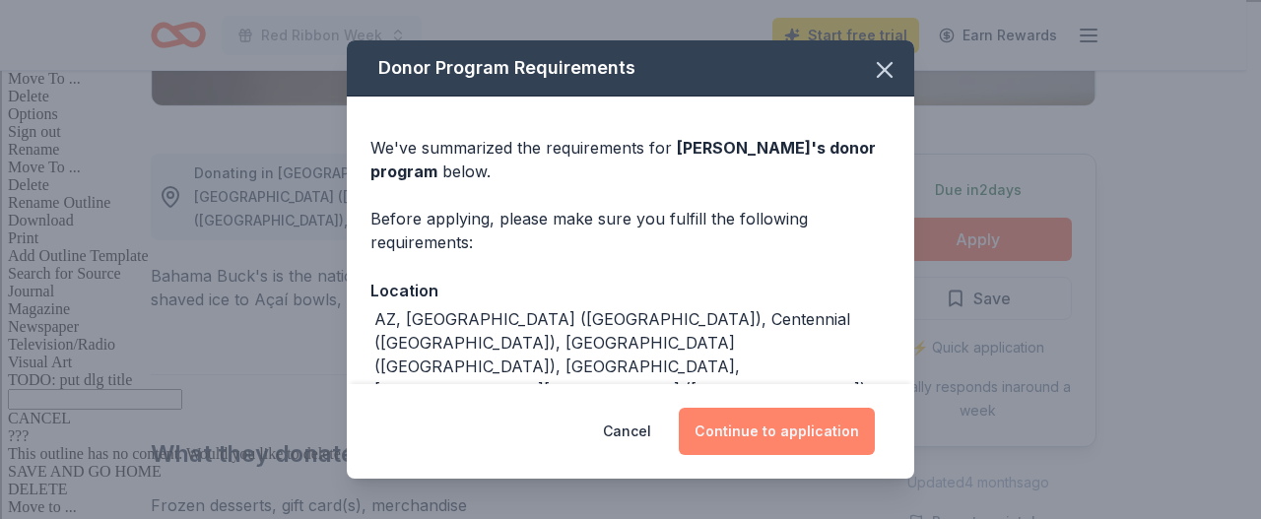
click at [737, 442] on button "Continue to application" at bounding box center [777, 431] width 196 height 47
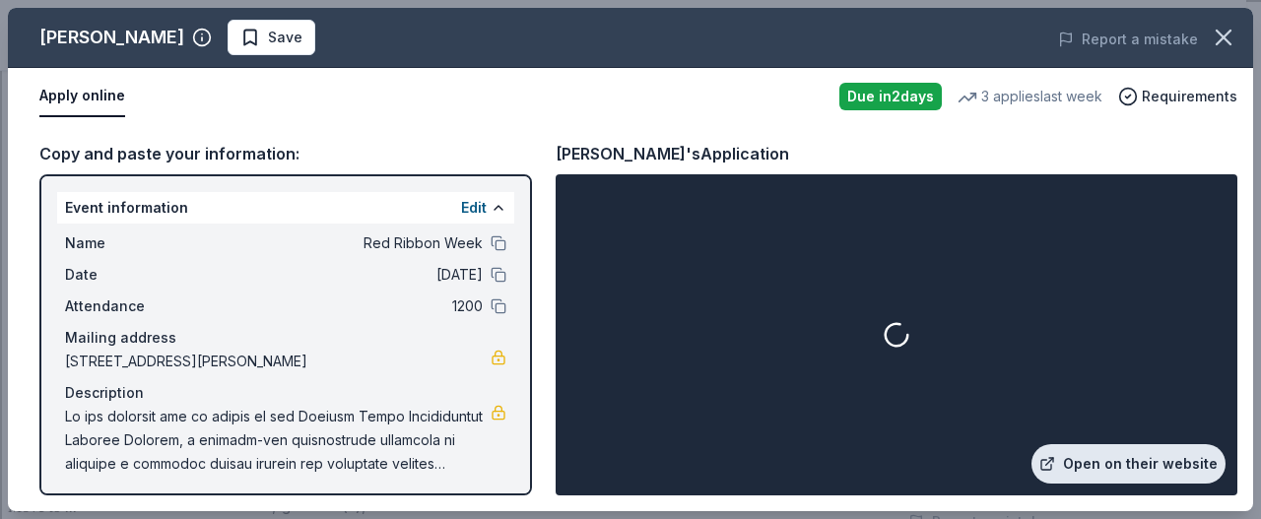
click at [1081, 464] on link "Open on their website" at bounding box center [1128, 463] width 194 height 39
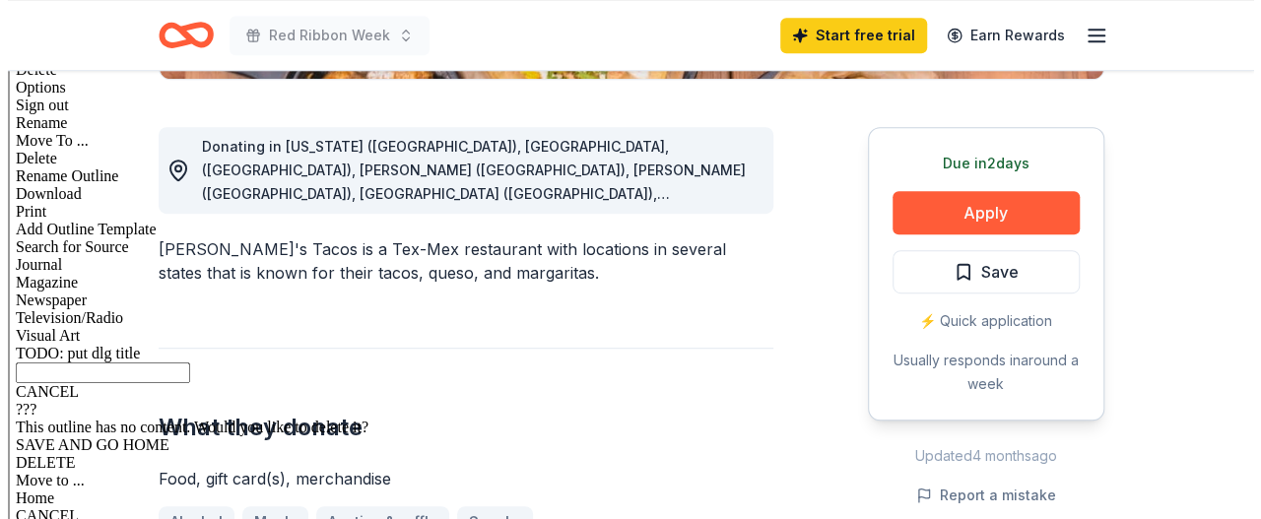
scroll to position [591, 0]
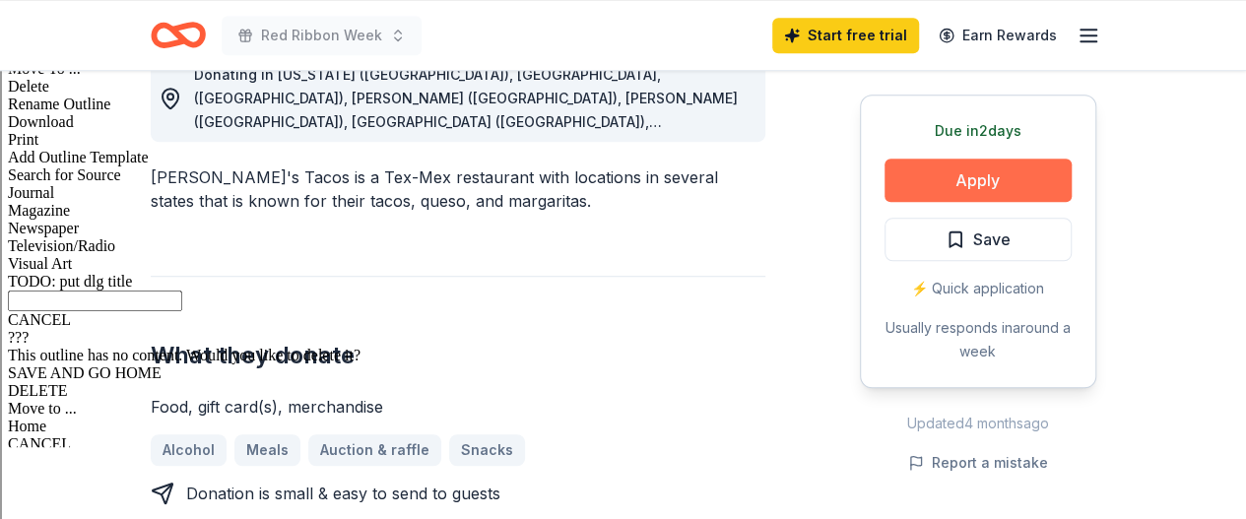
click at [946, 182] on button "Apply" at bounding box center [978, 180] width 187 height 43
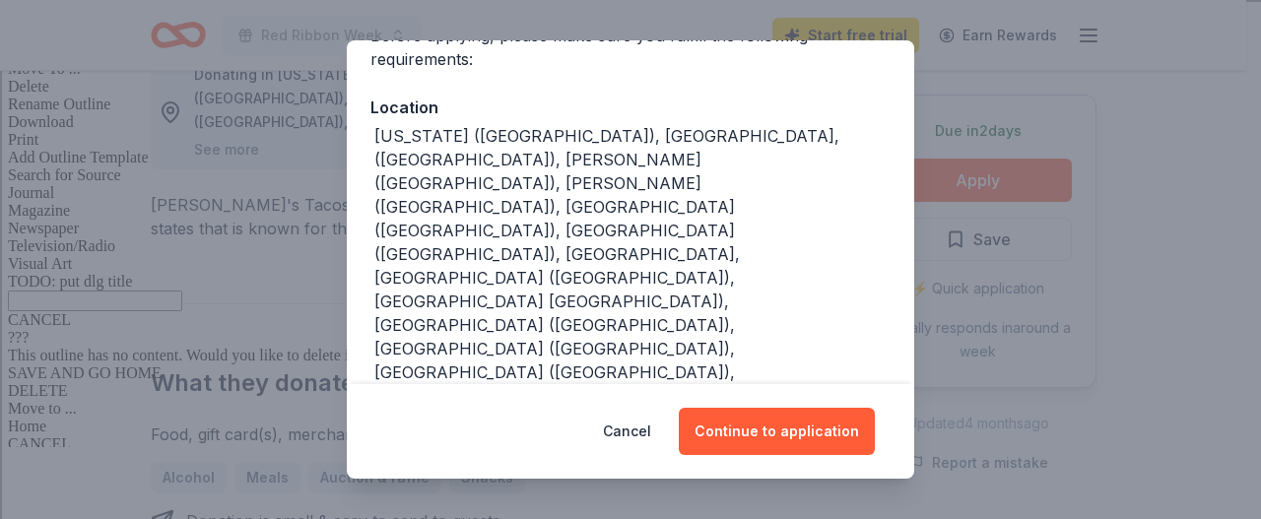
scroll to position [192, 0]
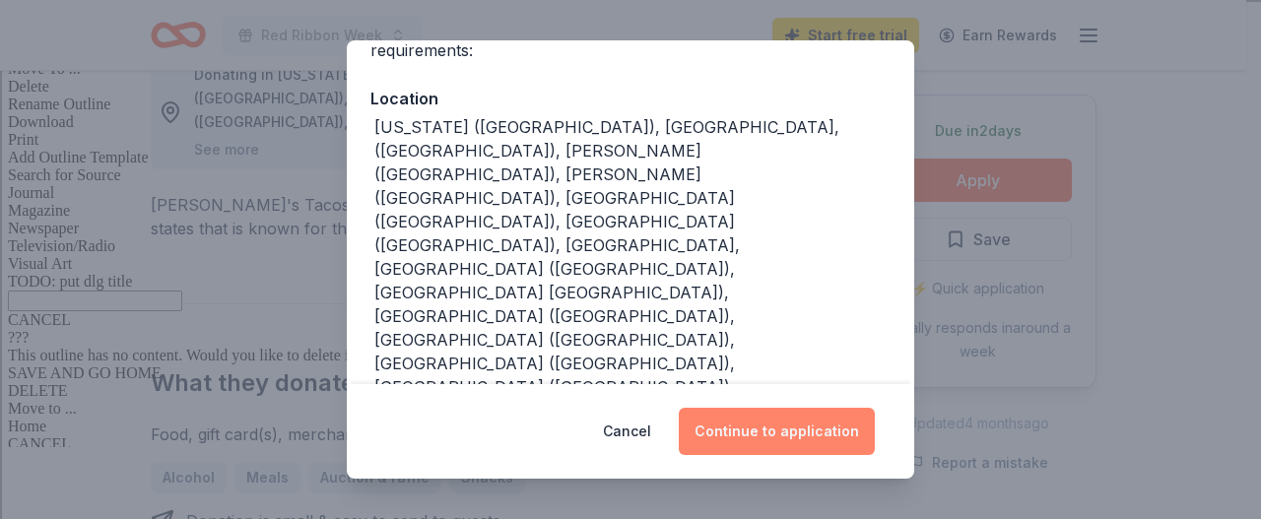
click at [772, 428] on button "Continue to application" at bounding box center [777, 431] width 196 height 47
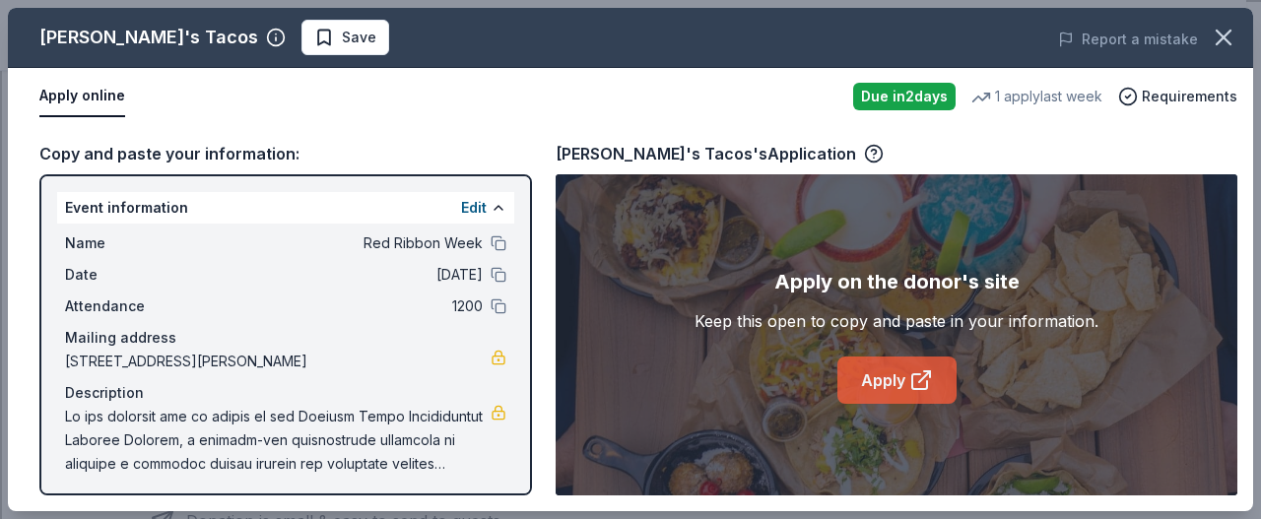
click at [889, 381] on link "Apply" at bounding box center [896, 380] width 119 height 47
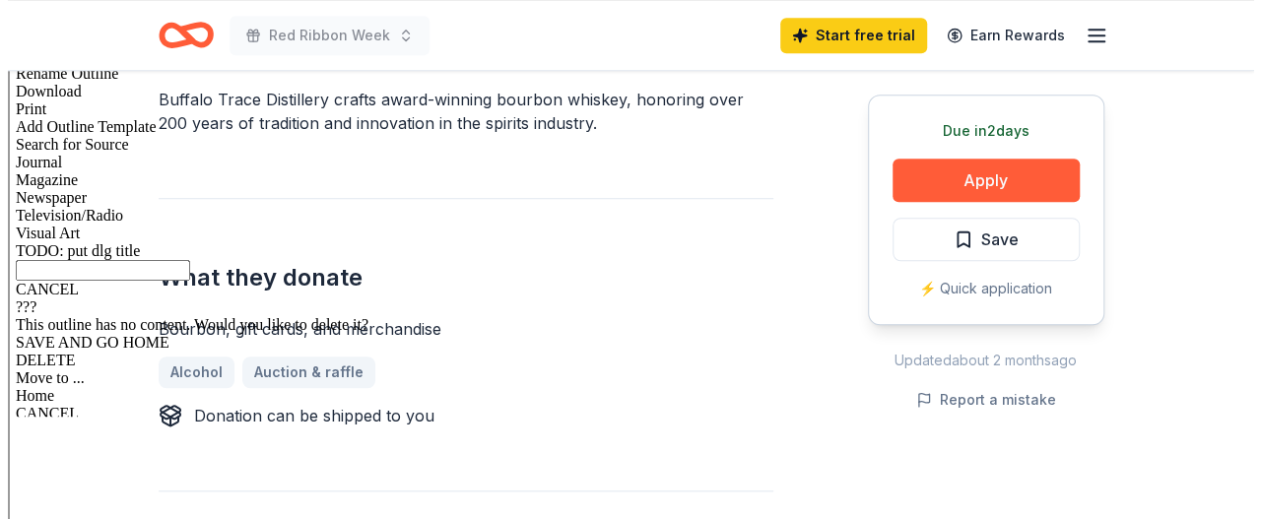
scroll to position [591, 0]
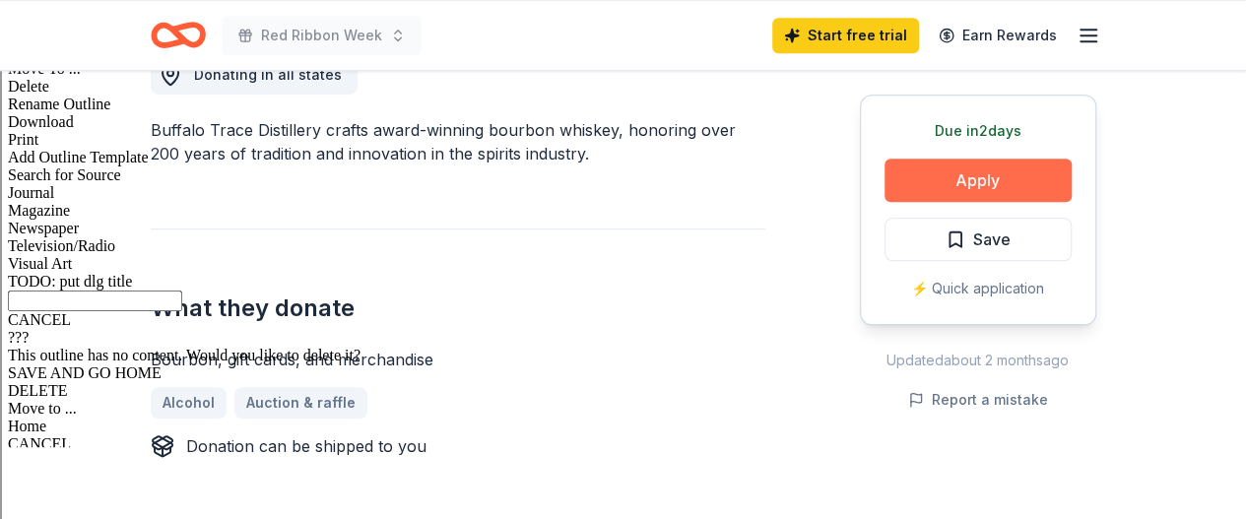
click at [950, 172] on button "Apply" at bounding box center [978, 180] width 187 height 43
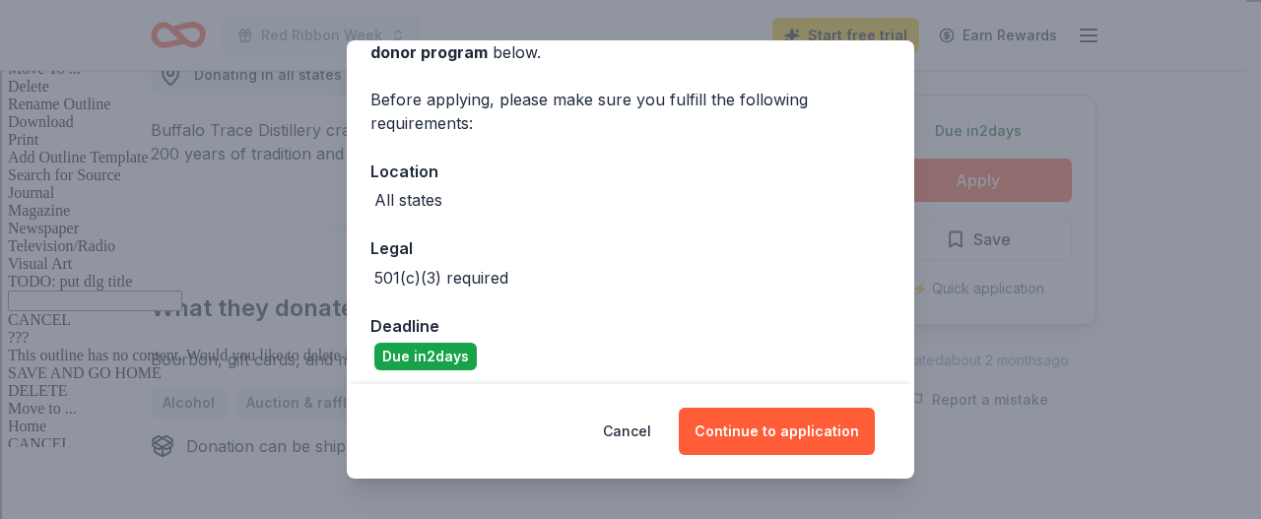
scroll to position [128, 0]
